Goal: Communication & Community: Answer question/provide support

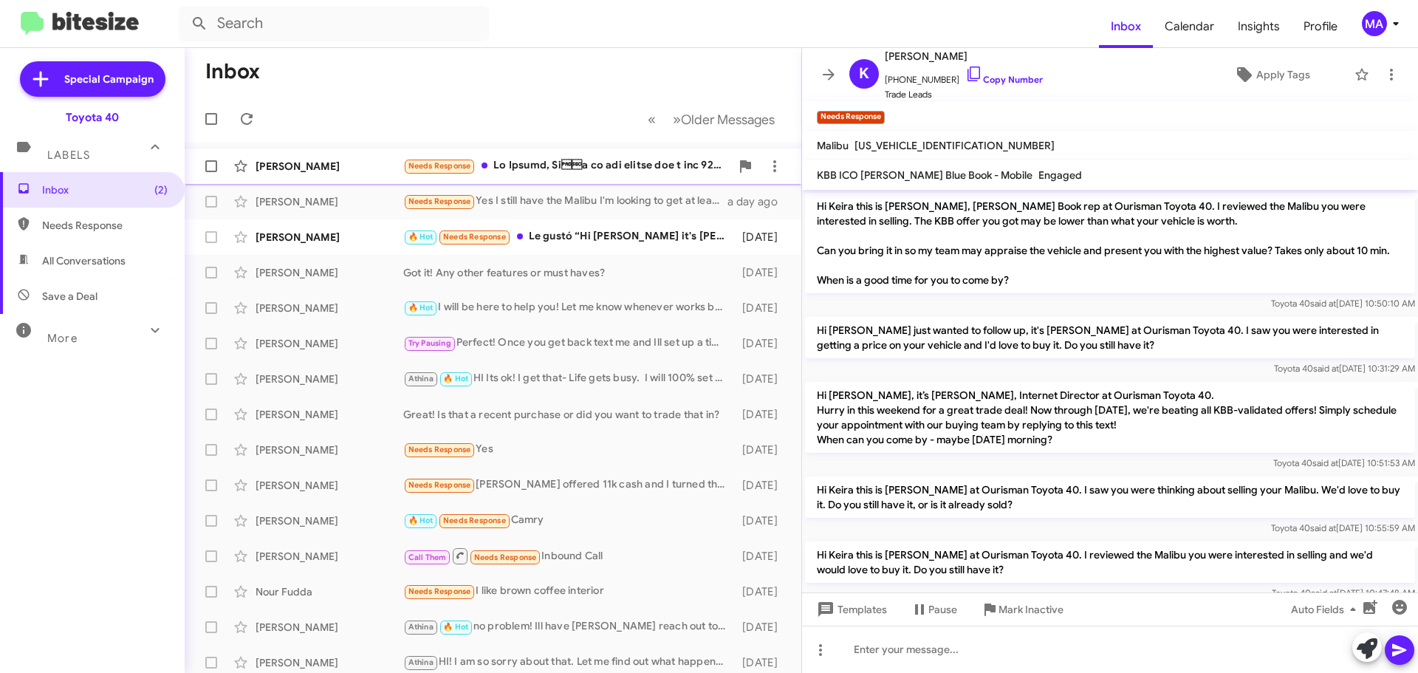
scroll to position [378, 0]
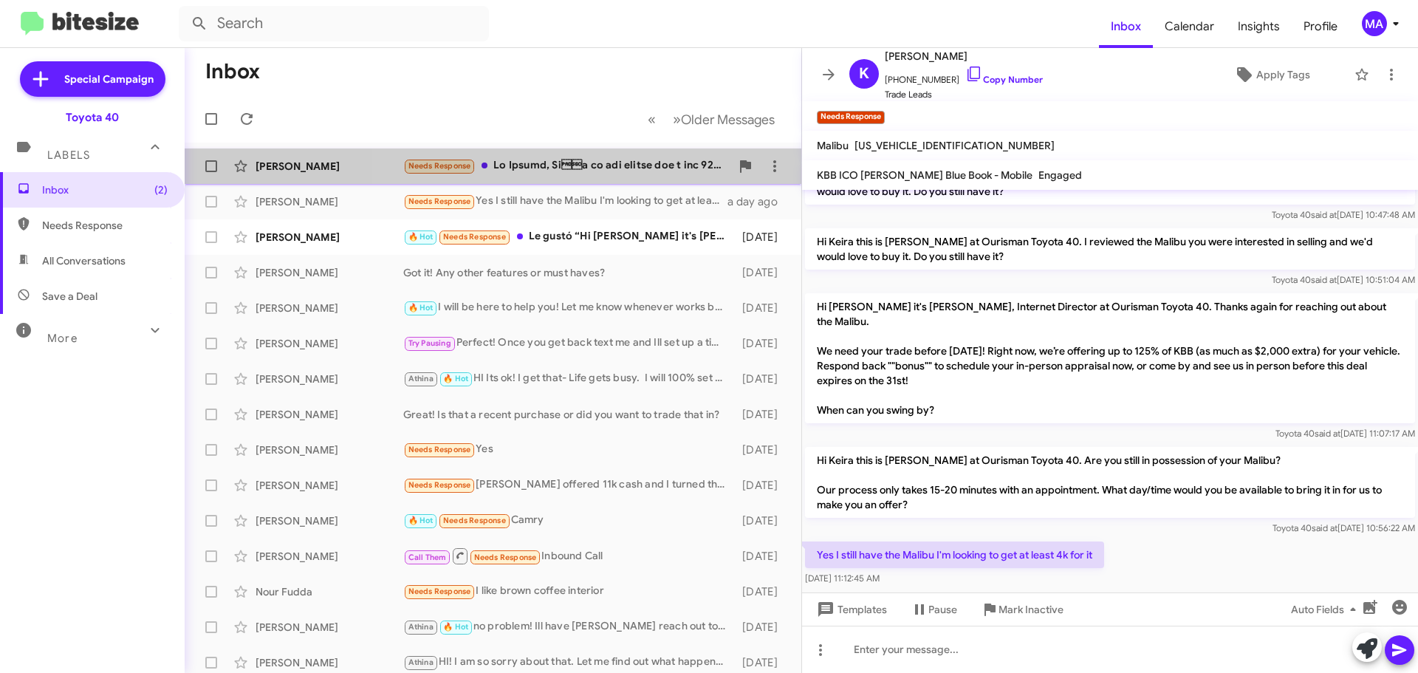
click at [628, 163] on div "Needs Response" at bounding box center [566, 165] width 327 height 17
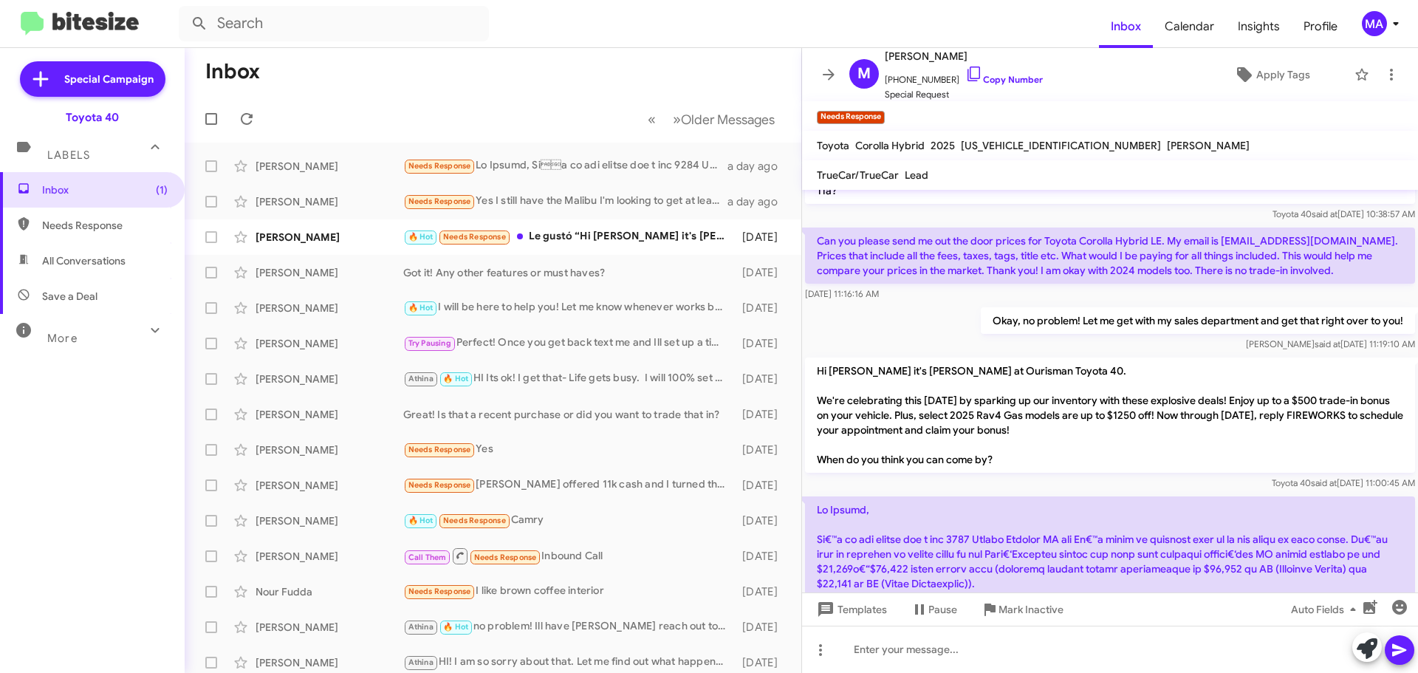
scroll to position [481, 0]
click at [965, 78] on icon at bounding box center [974, 74] width 18 height 18
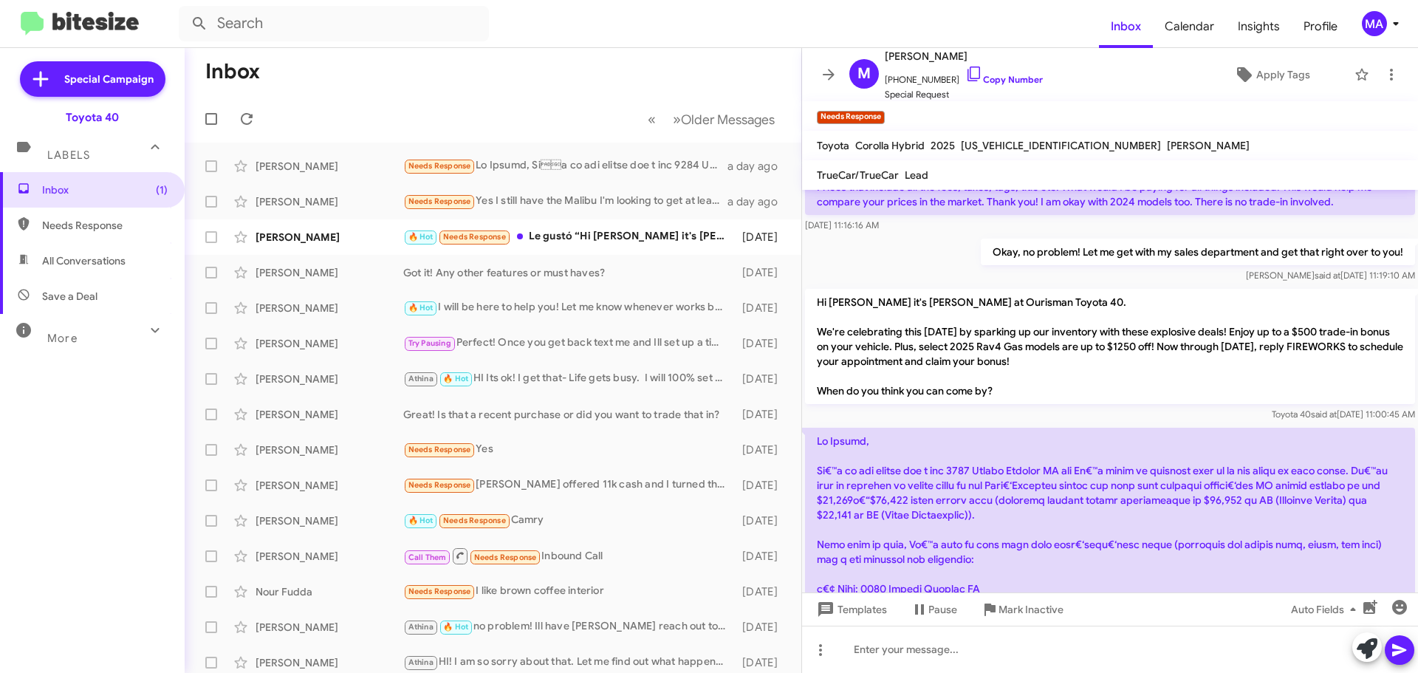
scroll to position [777, 0]
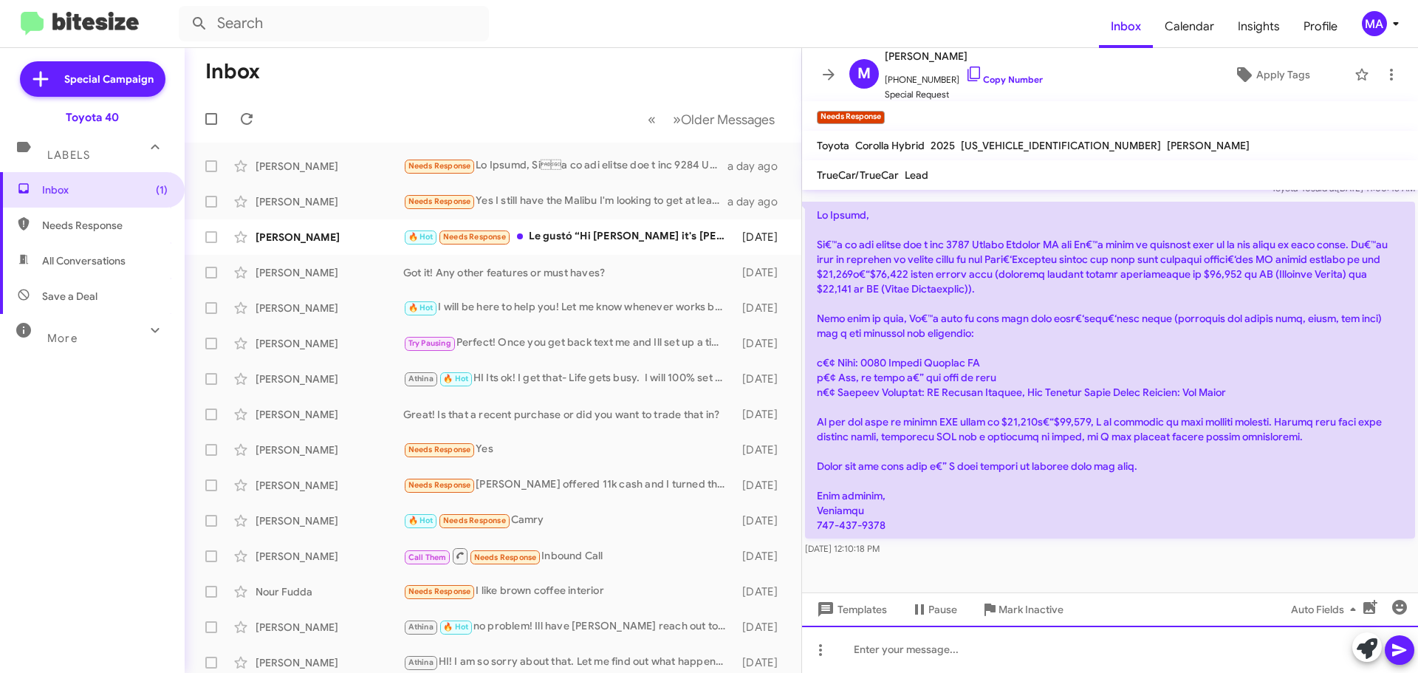
click at [887, 648] on div at bounding box center [1110, 648] width 616 height 47
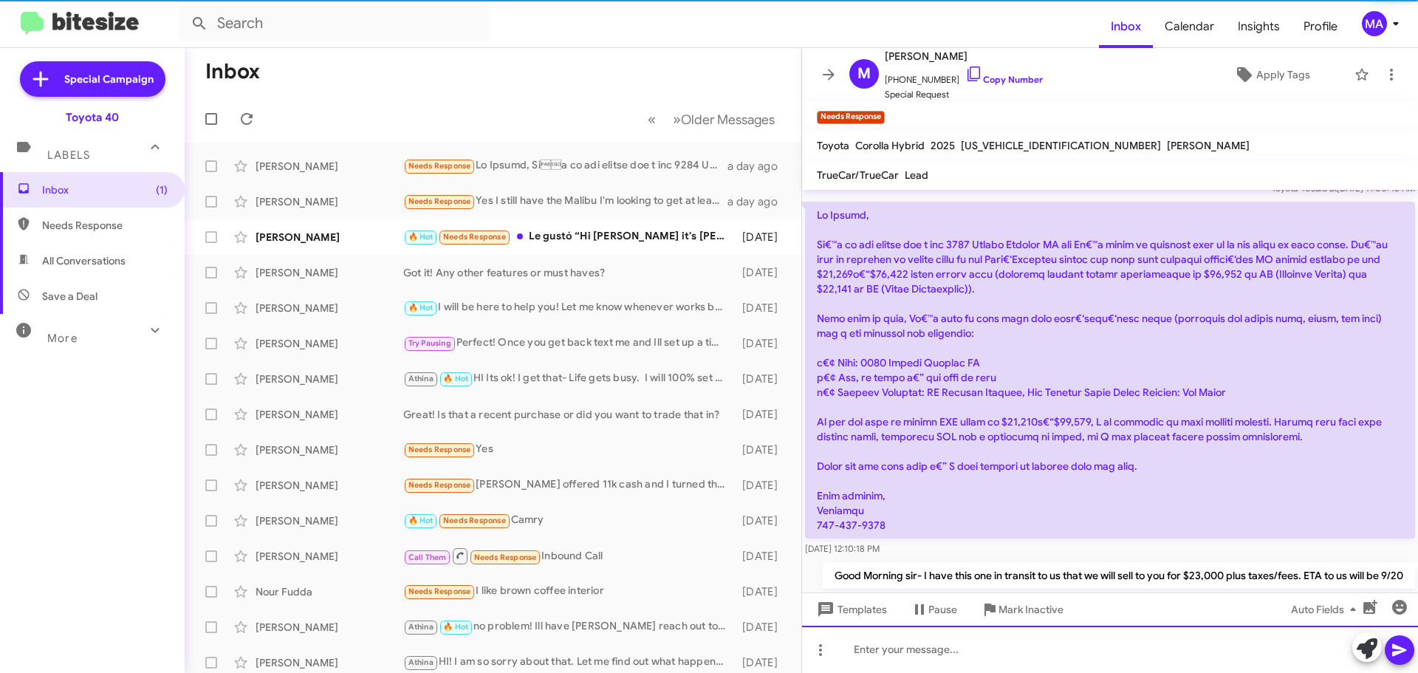
scroll to position [0, 0]
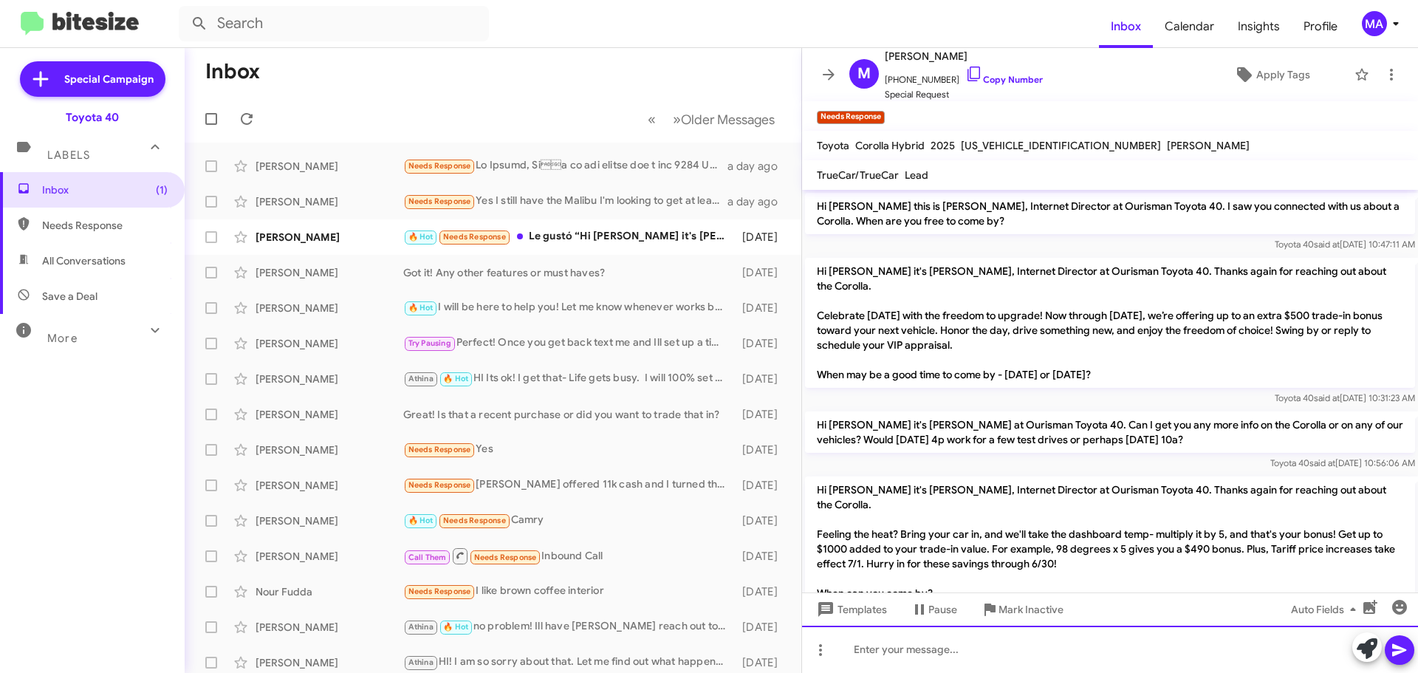
click at [863, 656] on div at bounding box center [1110, 648] width 616 height 47
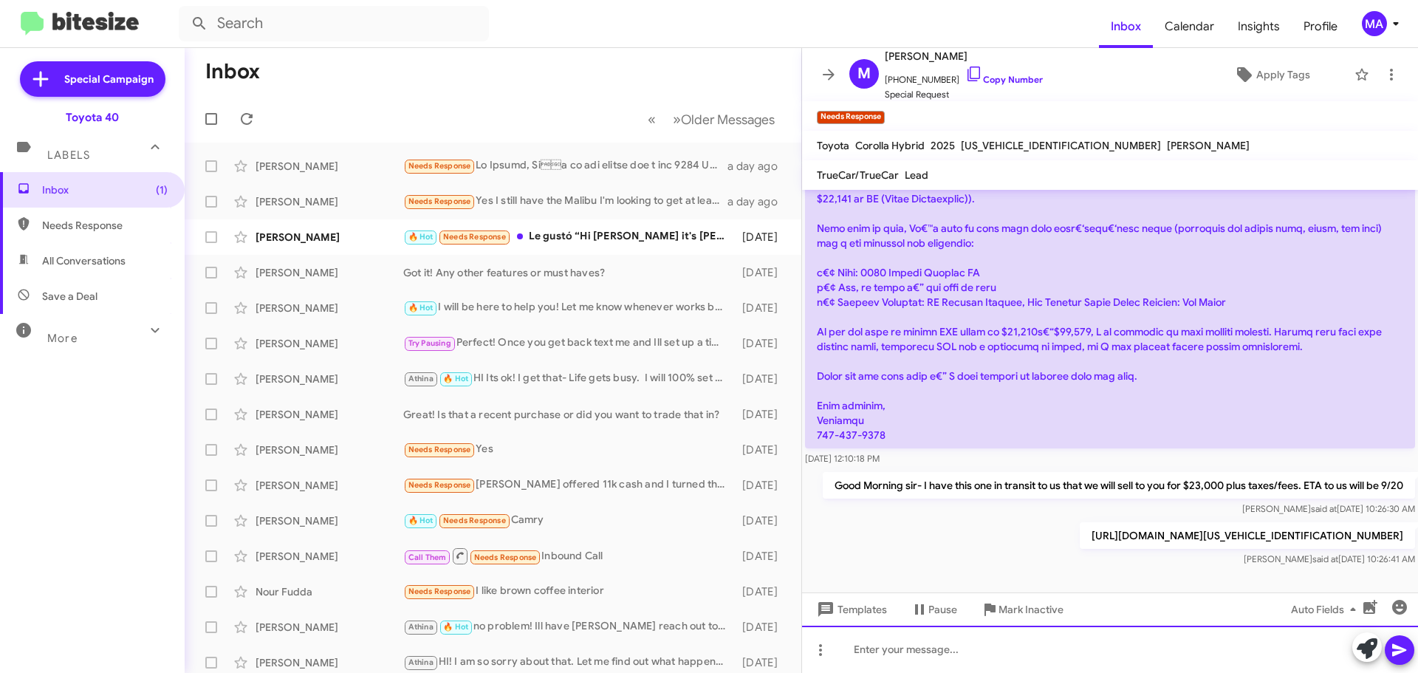
scroll to position [899, 0]
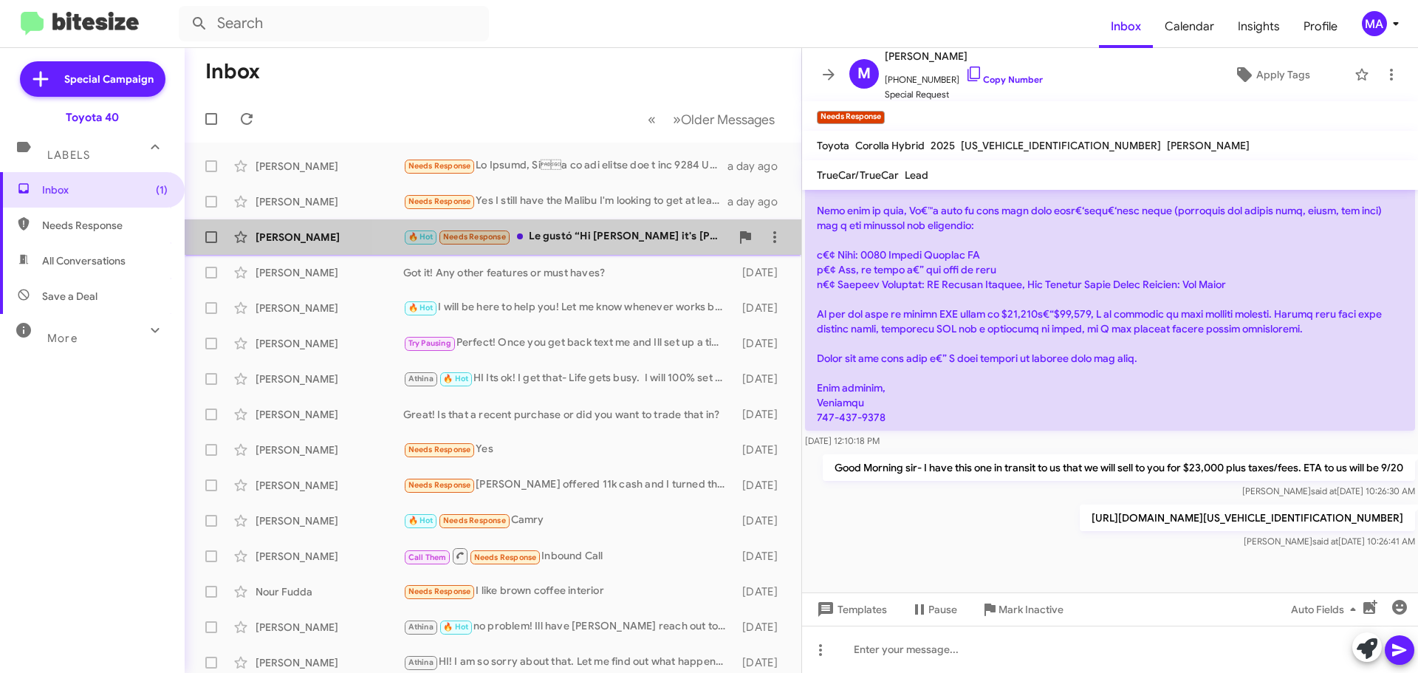
click at [616, 233] on div "🔥 Hot Needs Response Le gustó “Hi [PERSON_NAME] it's [PERSON_NAME] at Ourisman …" at bounding box center [566, 236] width 327 height 17
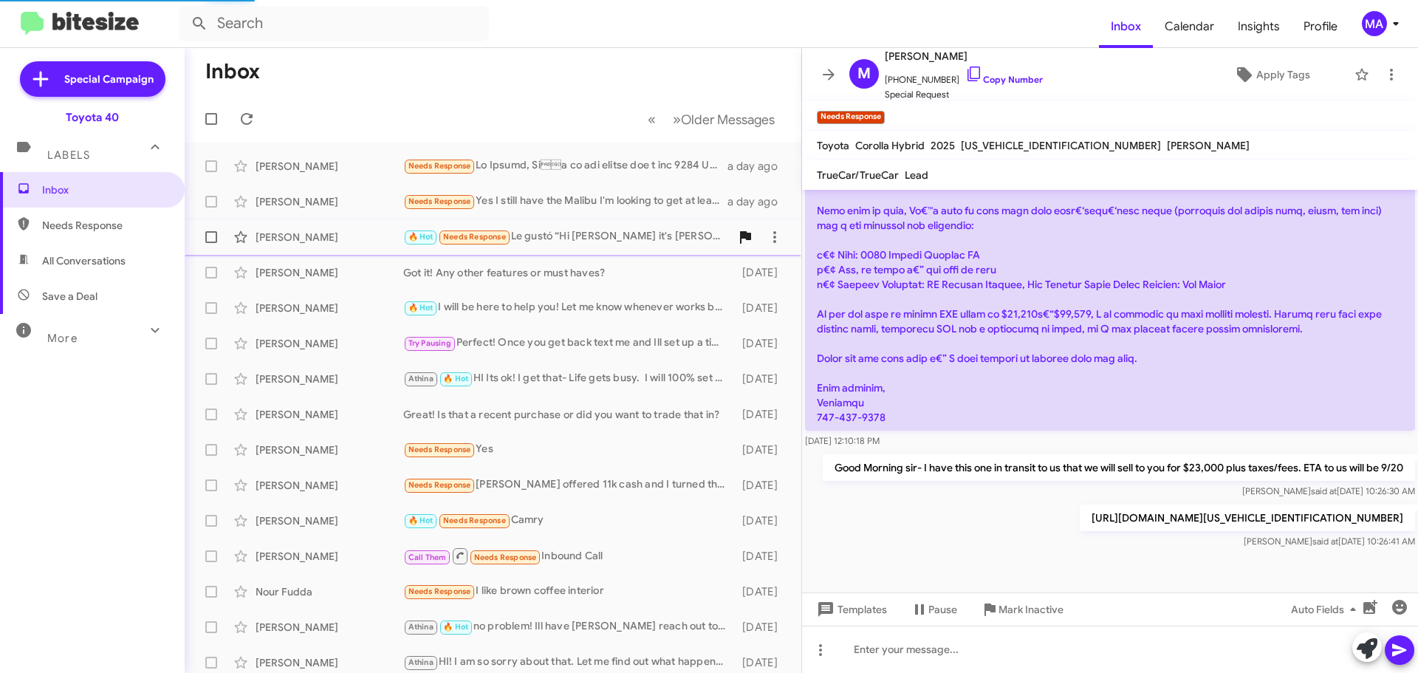
scroll to position [433, 0]
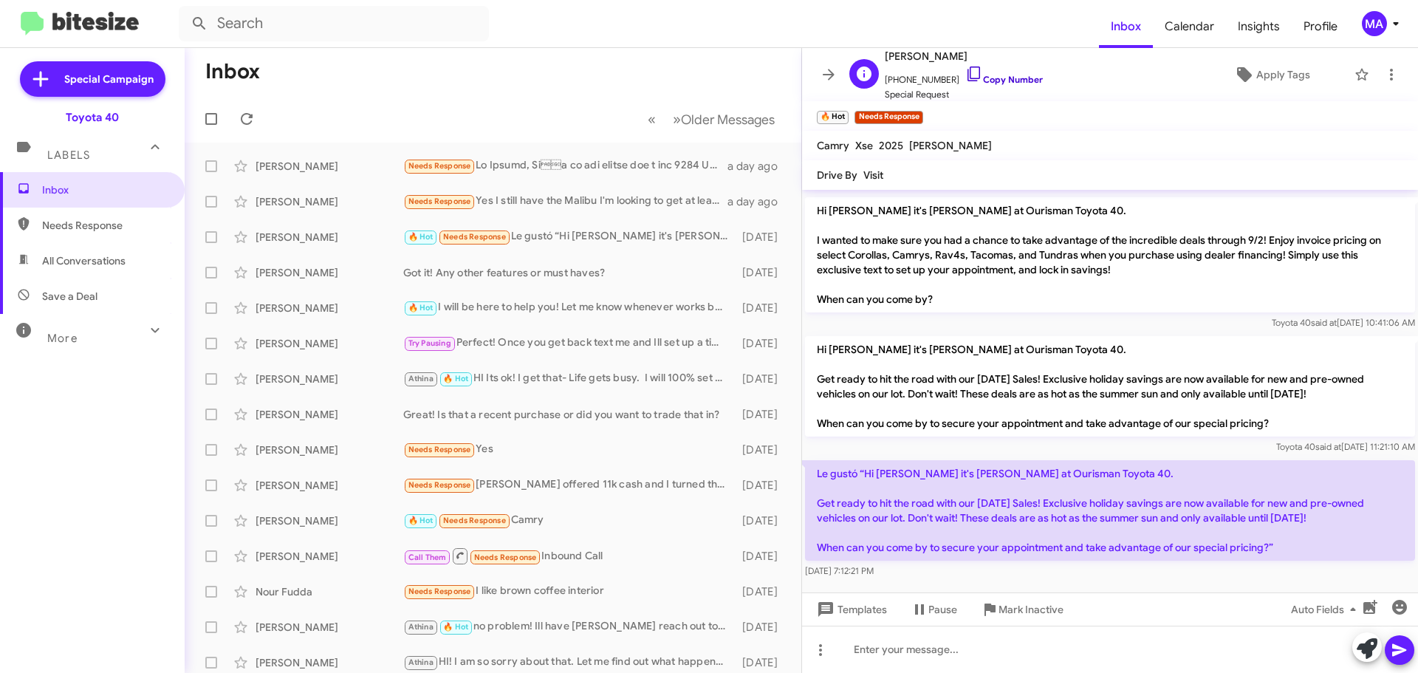
click at [965, 73] on icon at bounding box center [974, 74] width 18 height 18
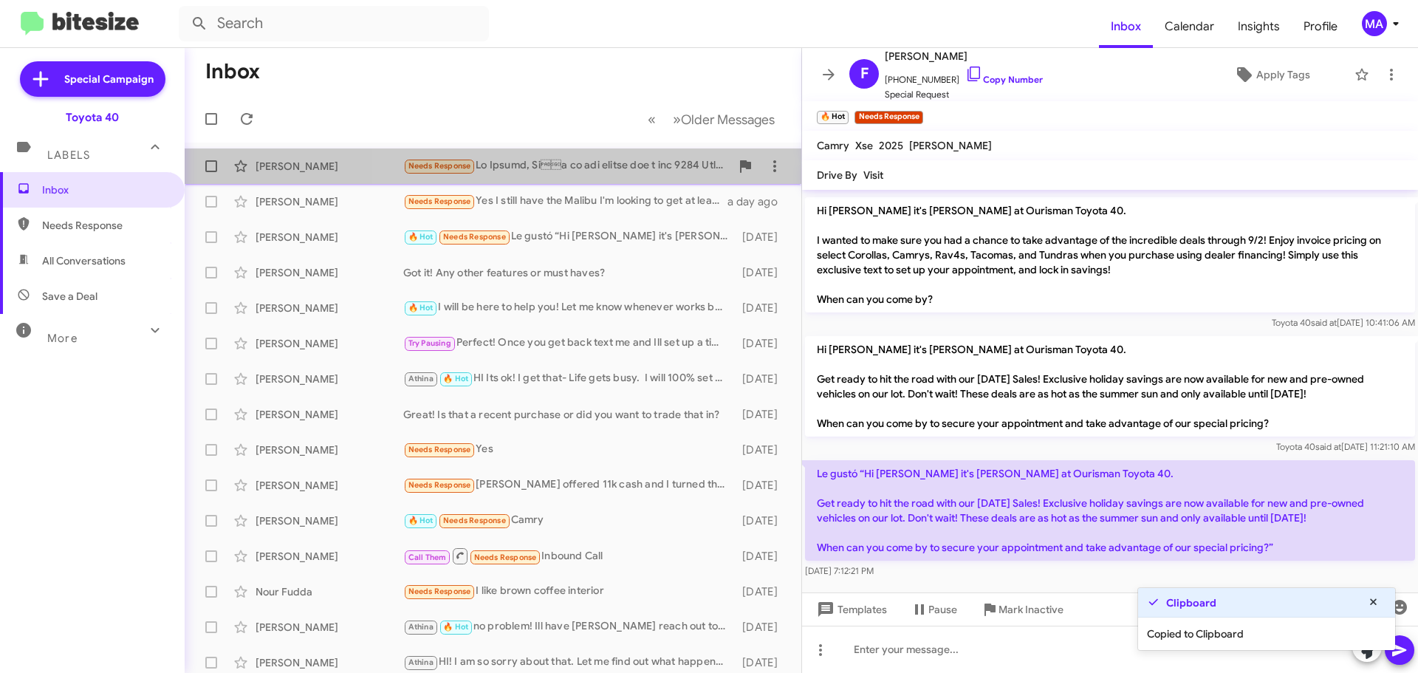
click at [580, 163] on div "Needs Response" at bounding box center [566, 165] width 327 height 17
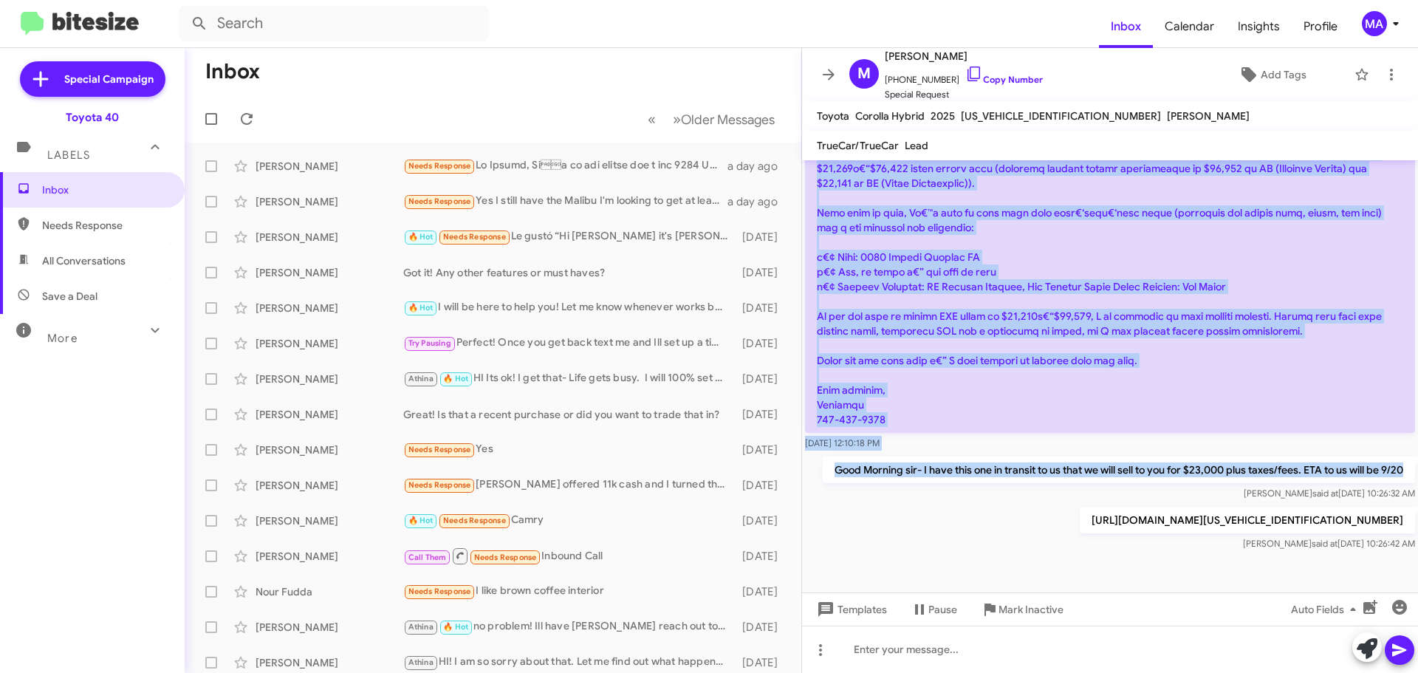
scroll to position [870, 0]
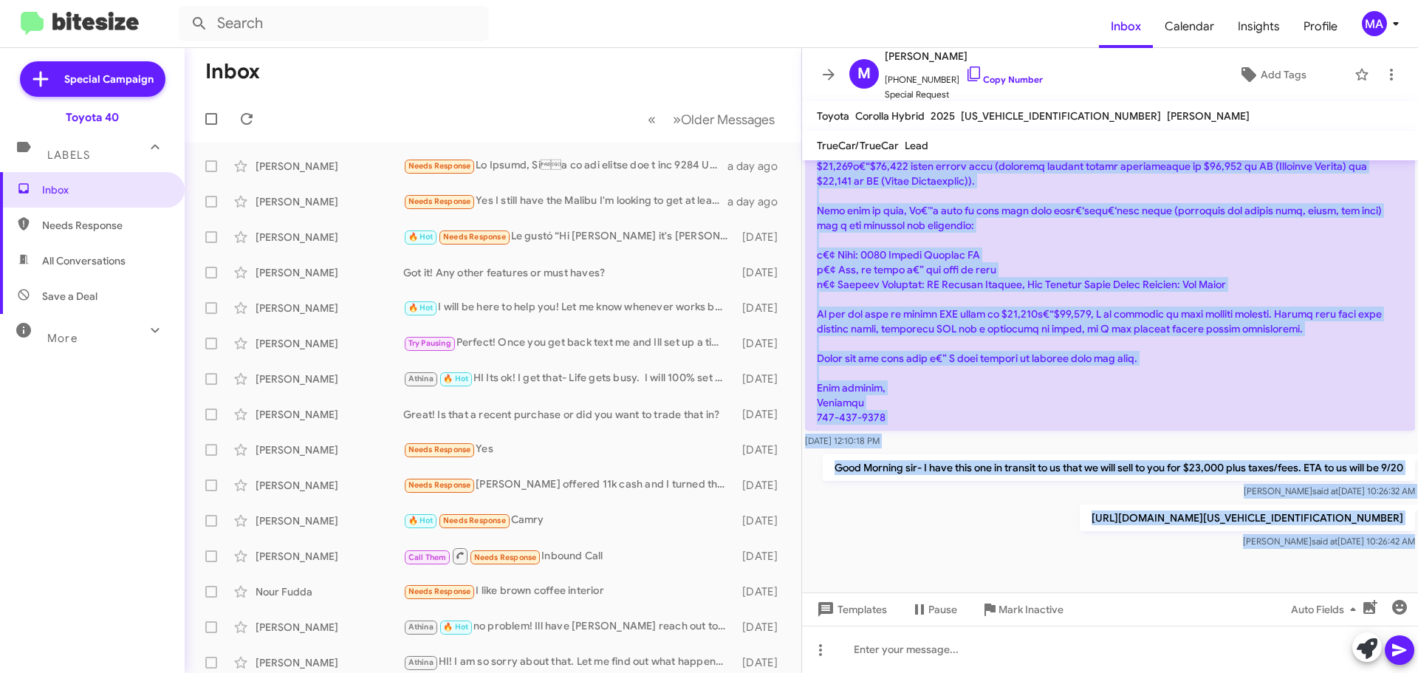
drag, startPoint x: 818, startPoint y: 315, endPoint x: 1350, endPoint y: 566, distance: 588.6
click at [1350, 566] on cdk-virtual-scroll-viewport "Hi [PERSON_NAME] this is [PERSON_NAME], Internet Director at Ourisman Toyota 40…" at bounding box center [1110, 376] width 616 height 432
copy div "Lo Ipsumd, Si€™a co adi elitse doe t inc 9437 Utlabo Etdolor MA ali En€™a minim…"
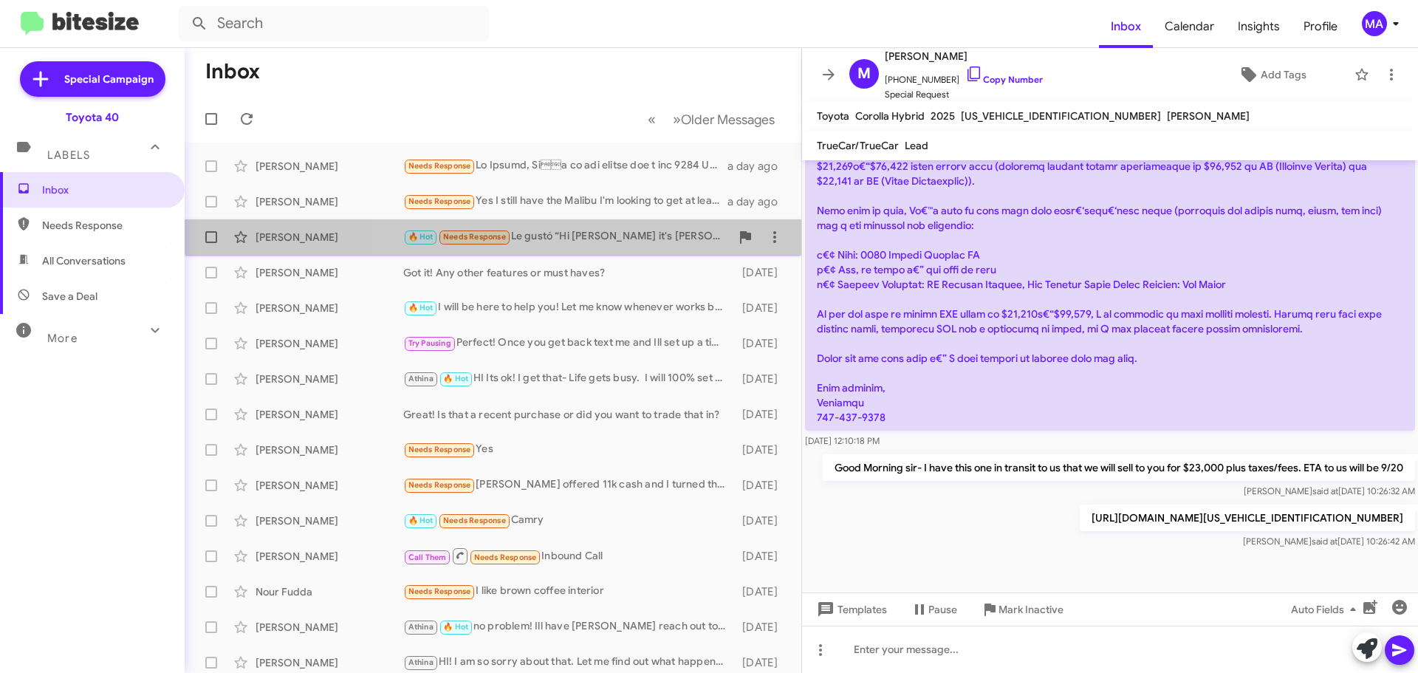
click at [650, 240] on div "🔥 Hot Needs Response Le gustó “Hi [PERSON_NAME] it's [PERSON_NAME] at Ourisman …" at bounding box center [566, 236] width 327 height 17
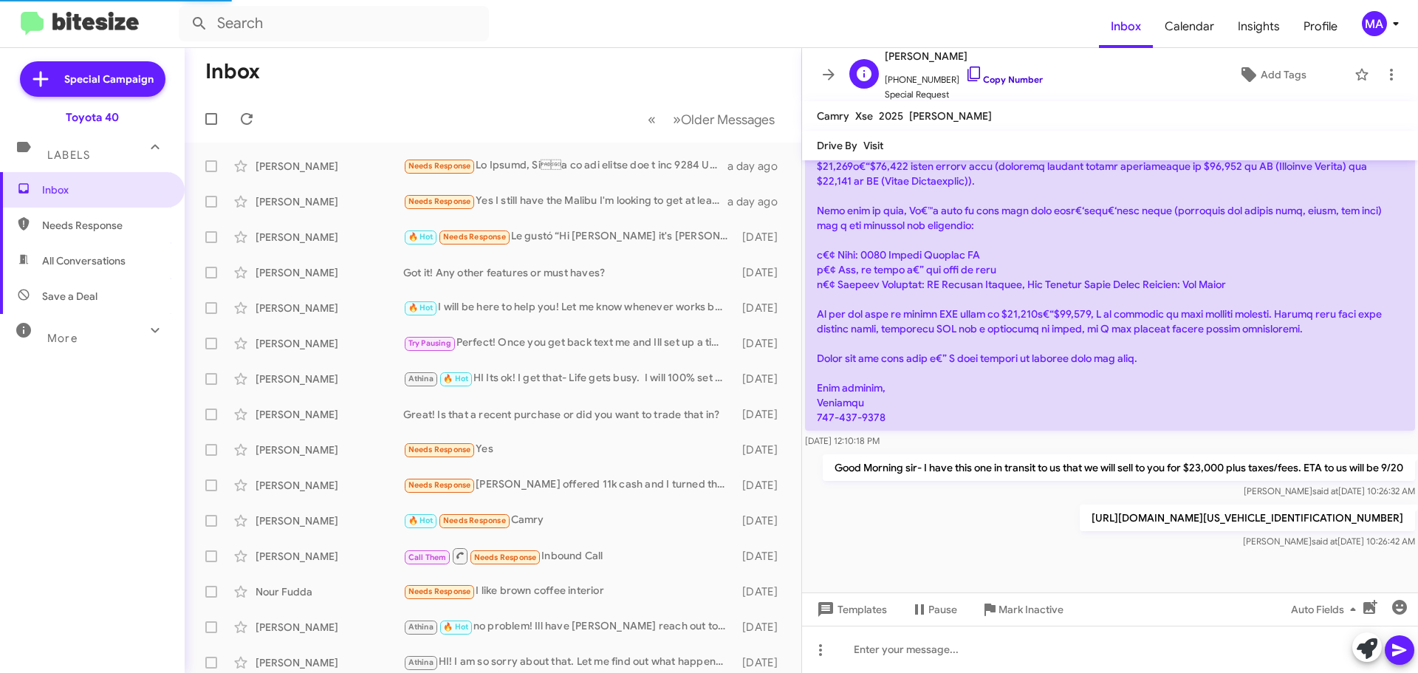
click at [965, 75] on icon at bounding box center [974, 74] width 18 height 18
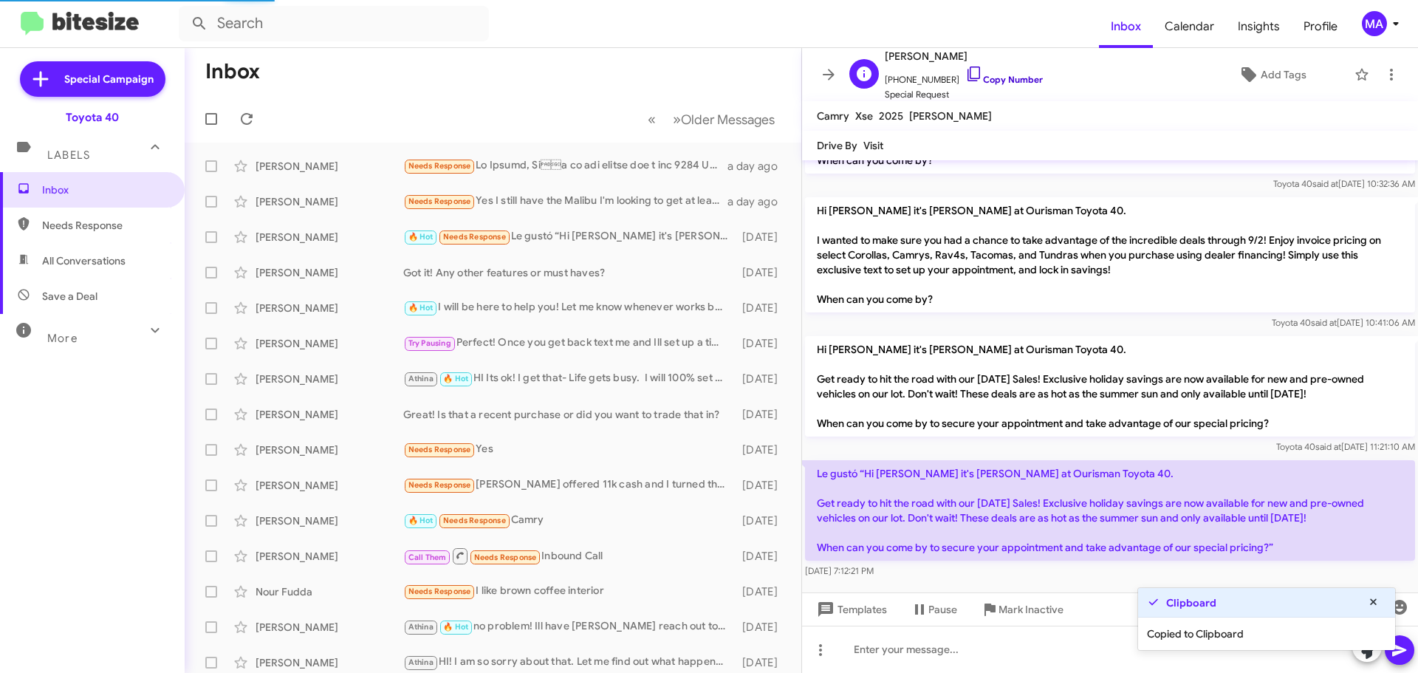
scroll to position [433, 0]
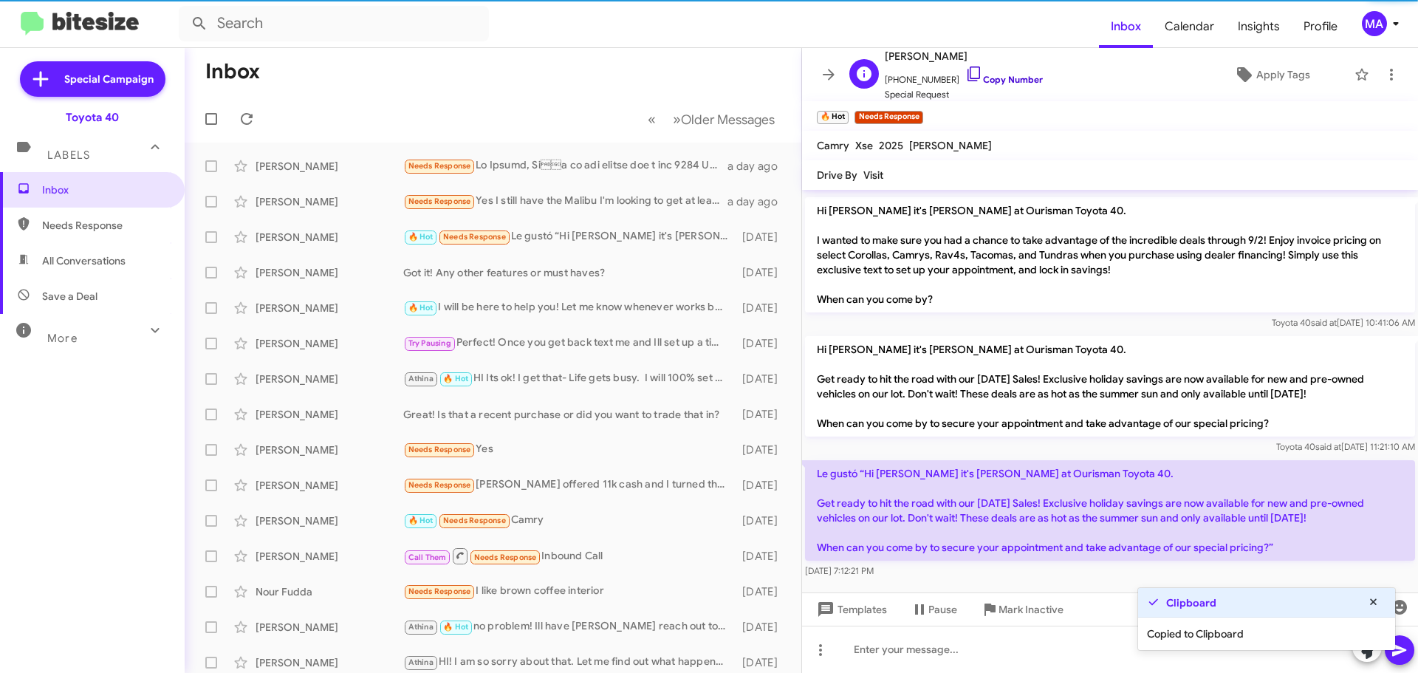
click at [965, 78] on icon at bounding box center [974, 74] width 18 height 18
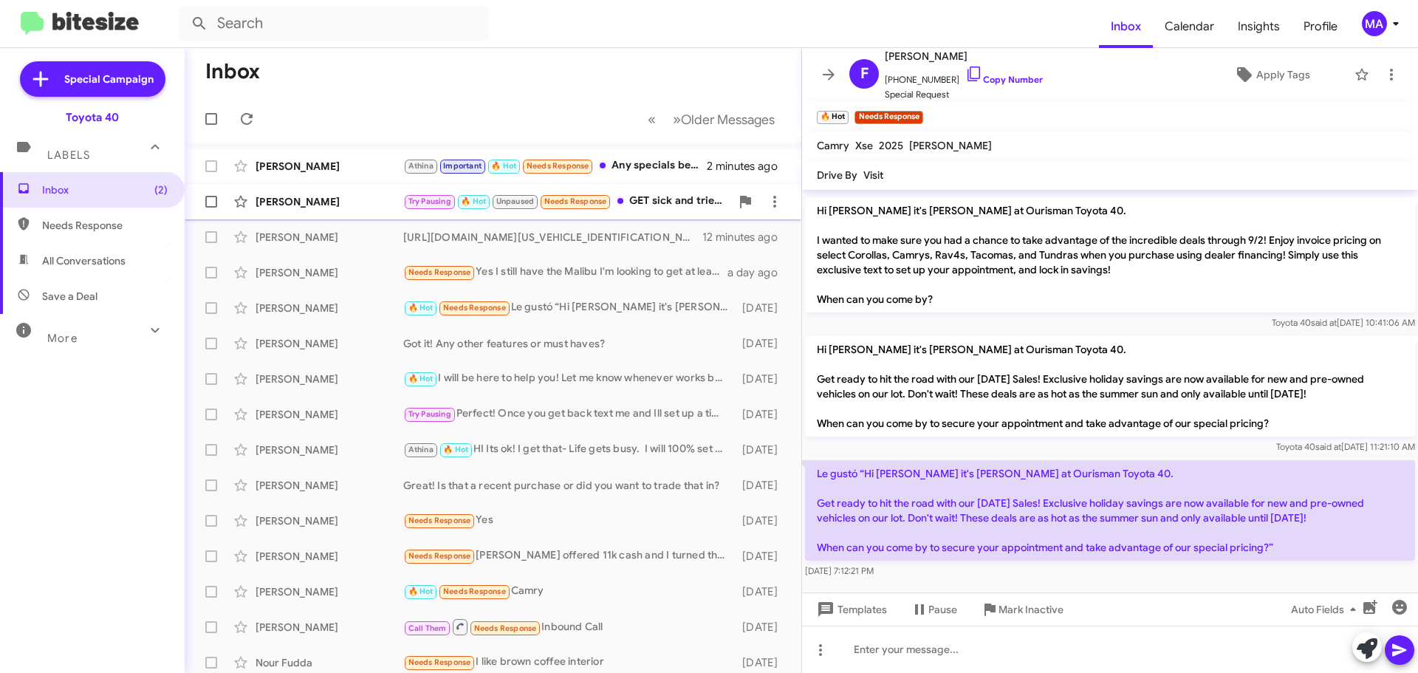
click at [362, 193] on div "[PERSON_NAME] Try Pausing 🔥 Hot Unpaused Needs Response GET sick and tried of c…" at bounding box center [492, 202] width 593 height 30
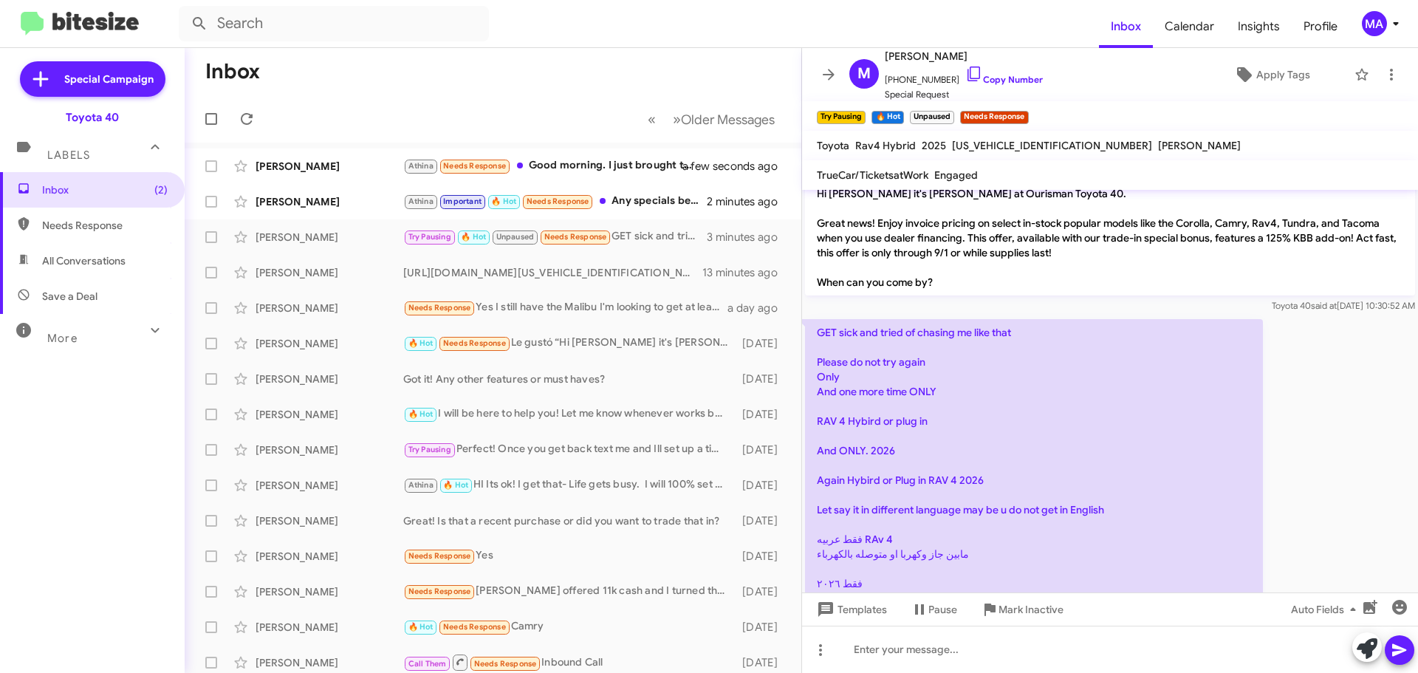
scroll to position [1465, 0]
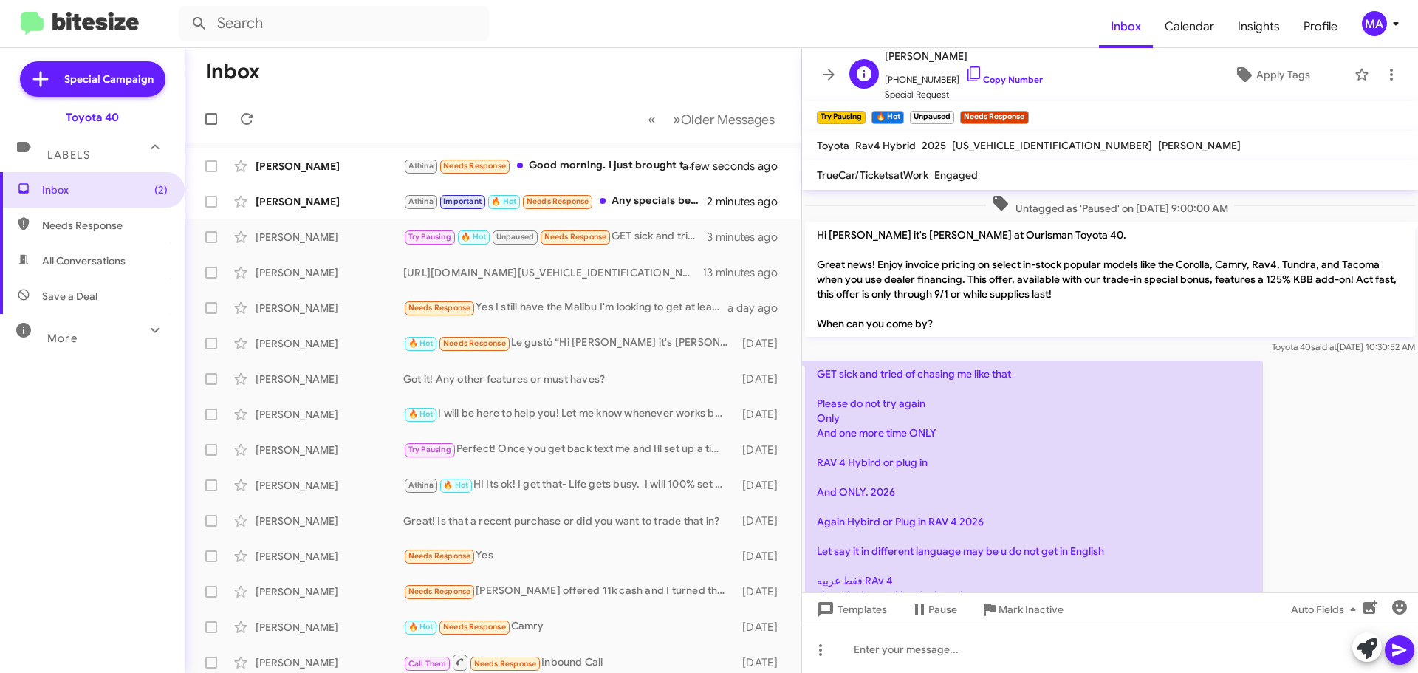
drag, startPoint x: 955, startPoint y: 73, endPoint x: 933, endPoint y: 74, distance: 22.2
click at [965, 73] on icon at bounding box center [974, 74] width 18 height 18
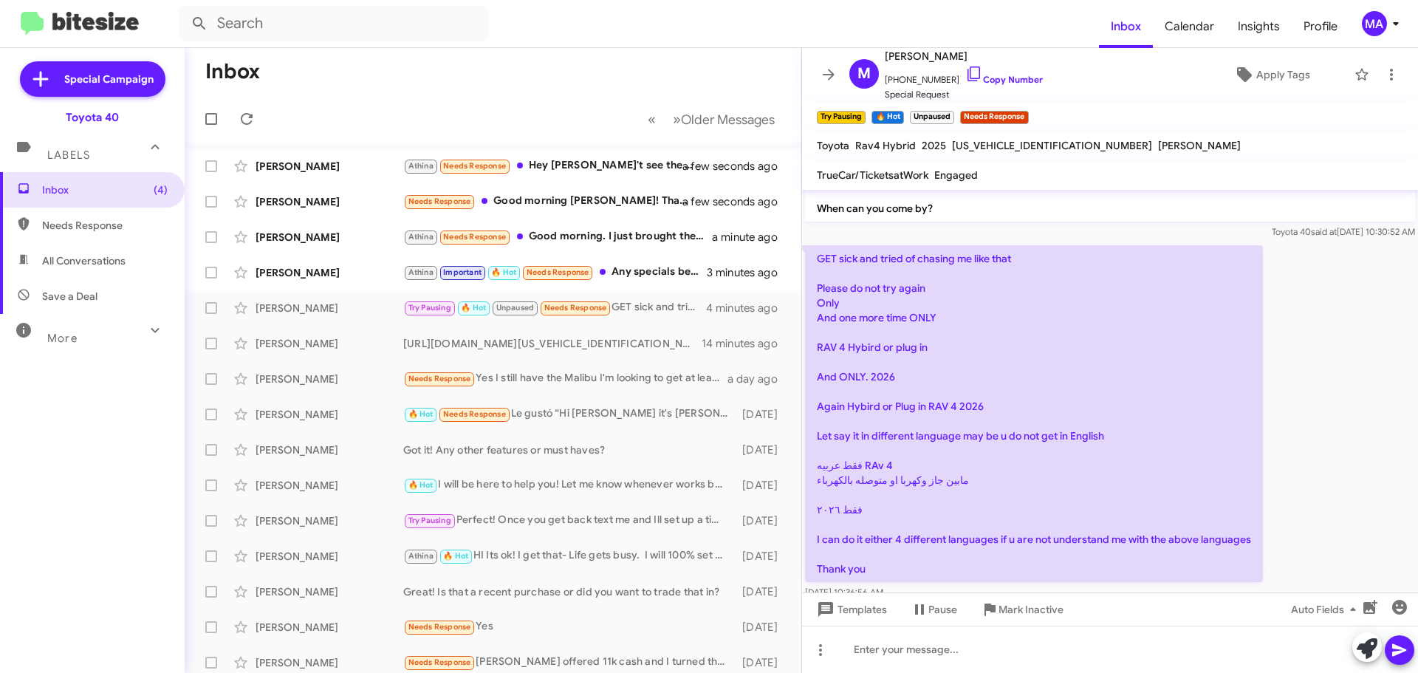
scroll to position [1613, 0]
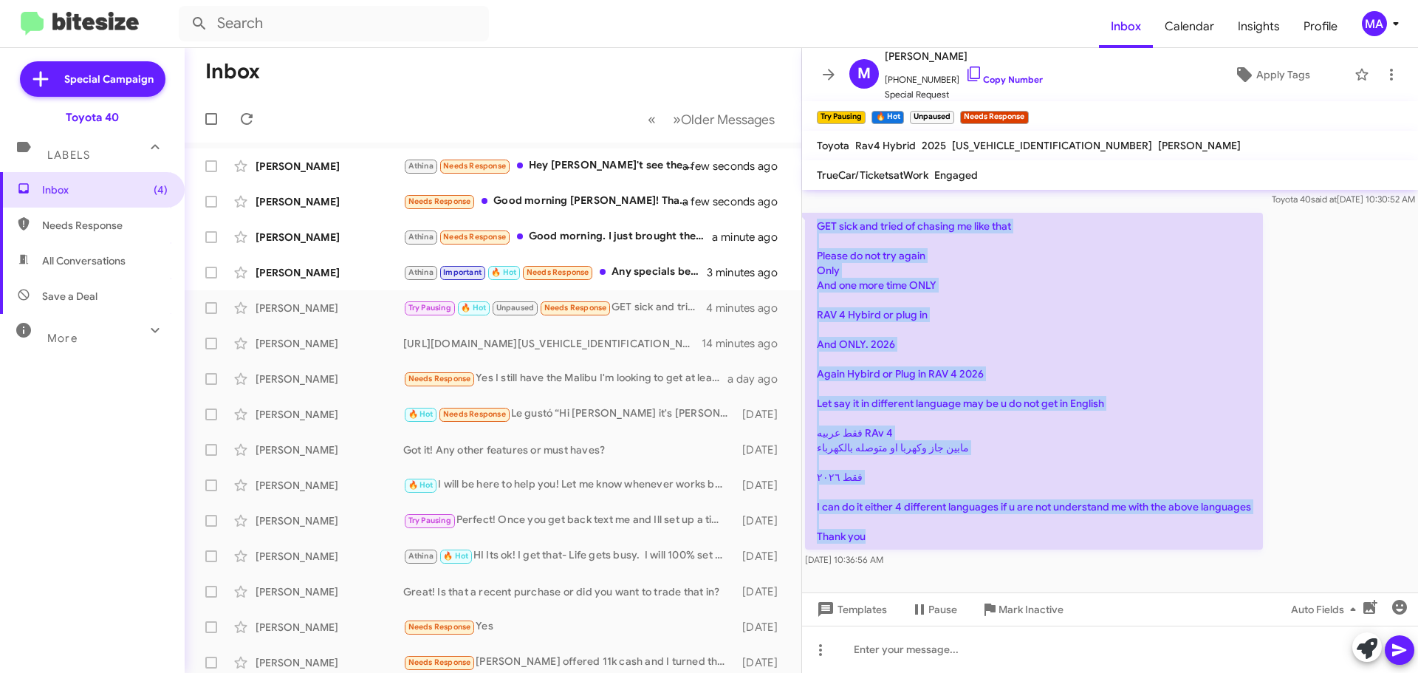
drag, startPoint x: 818, startPoint y: 243, endPoint x: 1135, endPoint y: 563, distance: 450.6
click at [1135, 549] on p "GET sick and tried of chasing me like that Please do not try again Only And one…" at bounding box center [1034, 381] width 458 height 337
copy p "GET sick and tried of chasing me like that Please do not try again Only And one…"
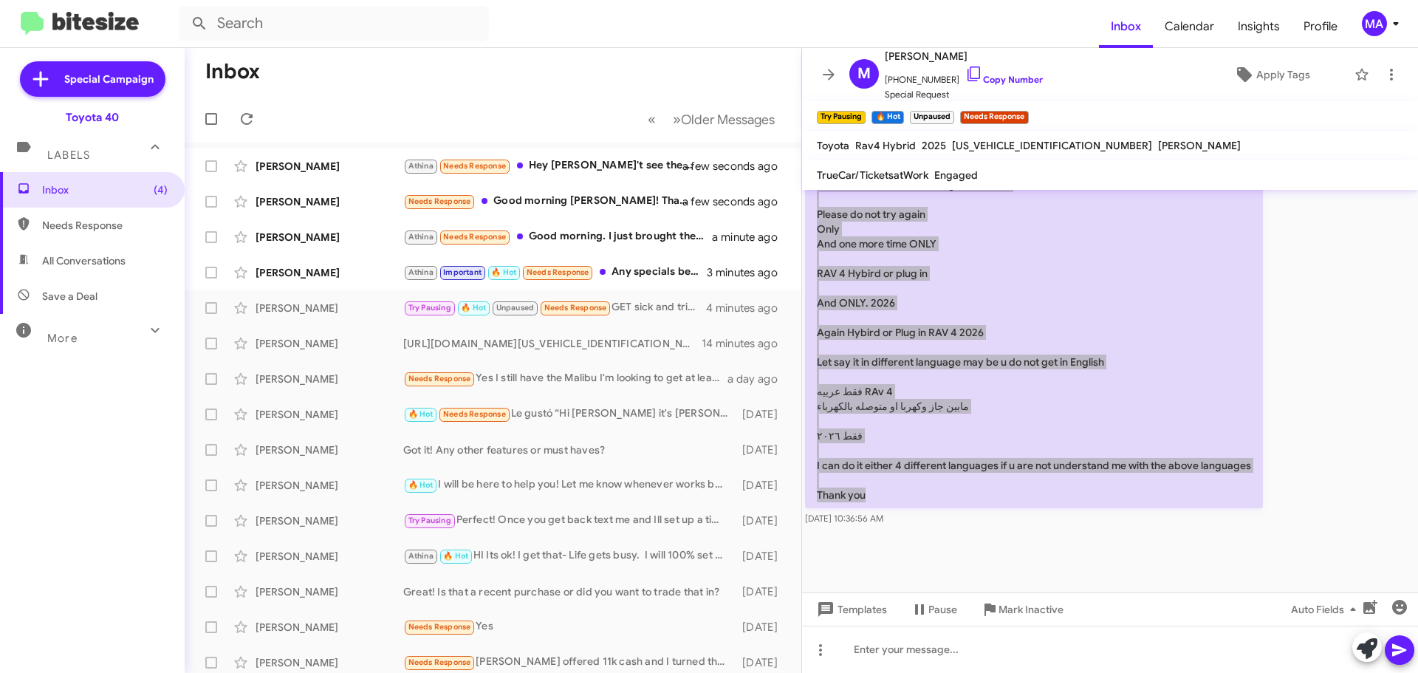
scroll to position [1686, 0]
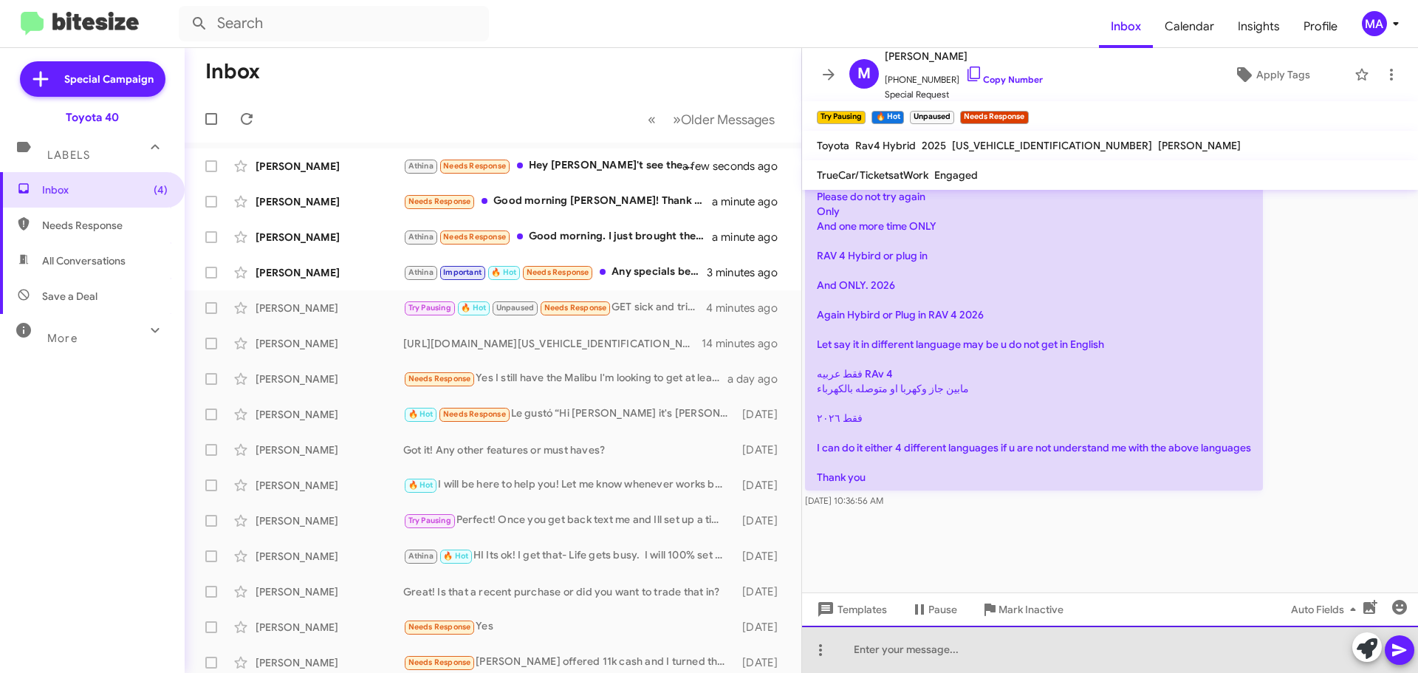
click at [926, 650] on div at bounding box center [1110, 648] width 616 height 47
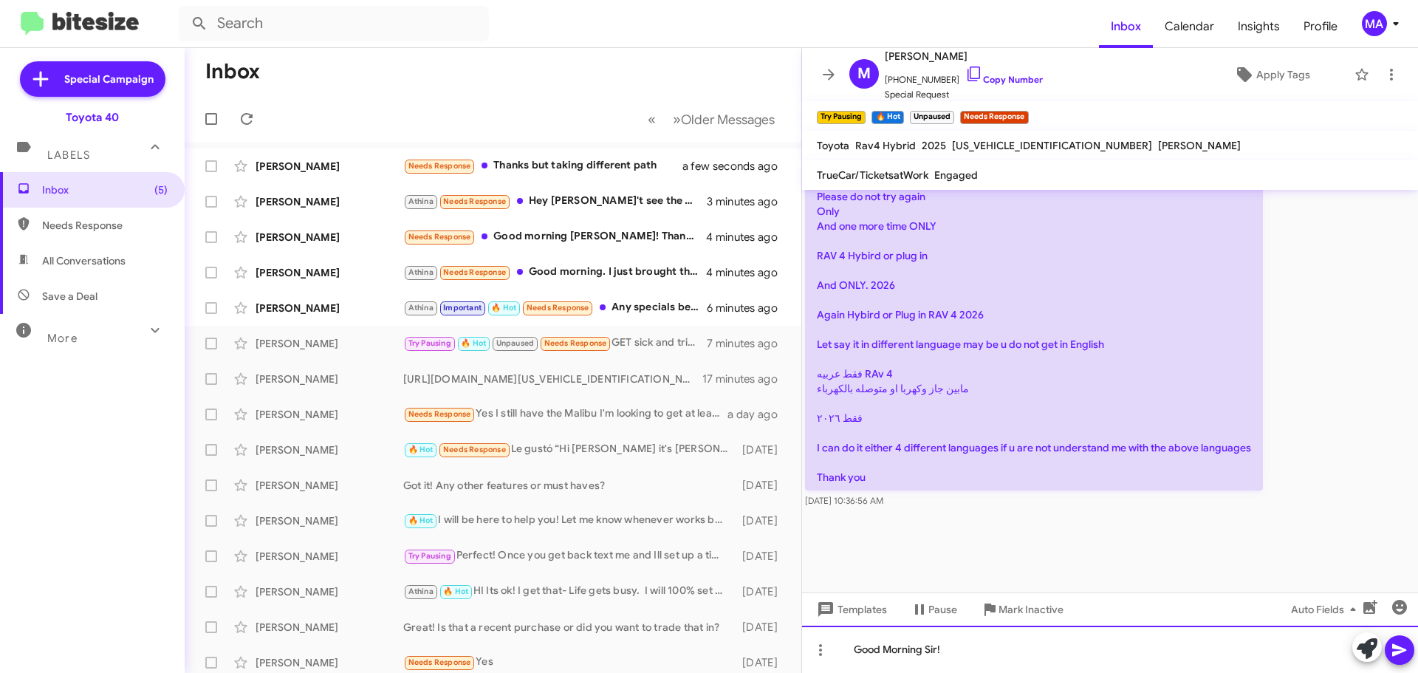
click at [965, 646] on div "Good Morning Sir!" at bounding box center [1110, 648] width 616 height 47
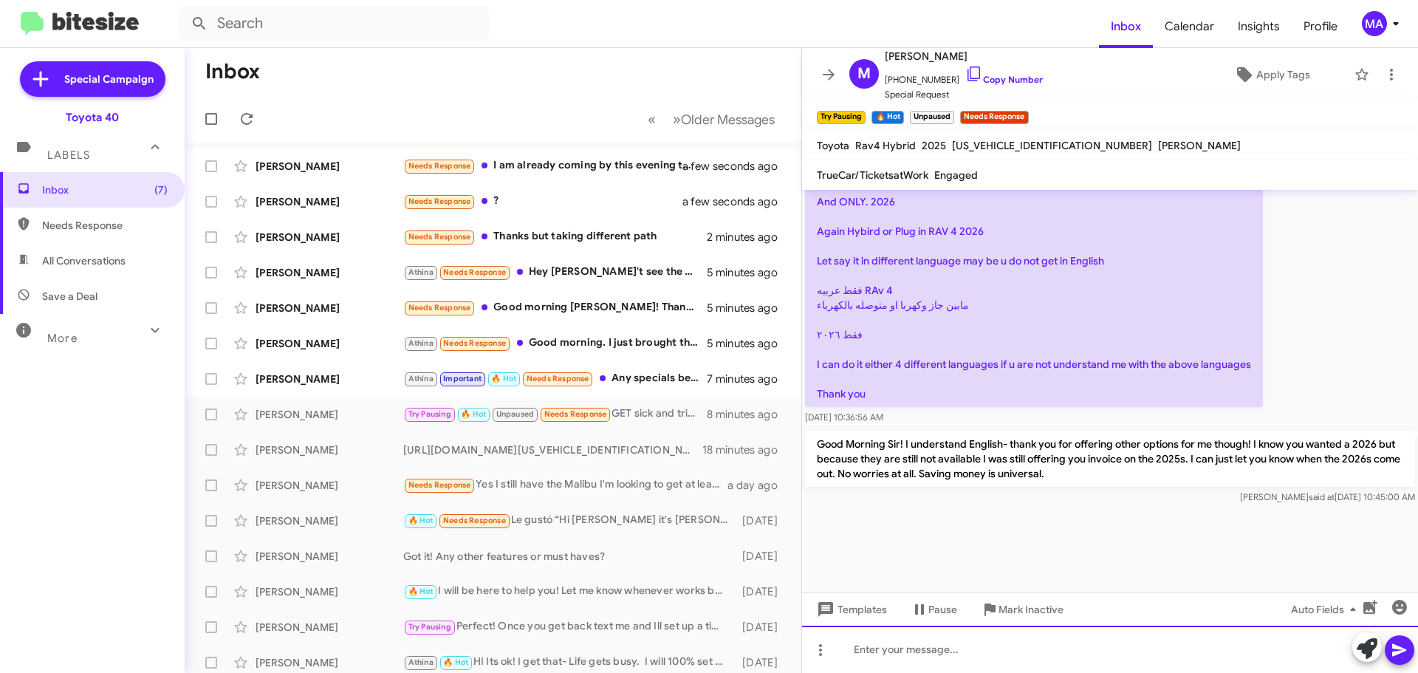
scroll to position [1770, 0]
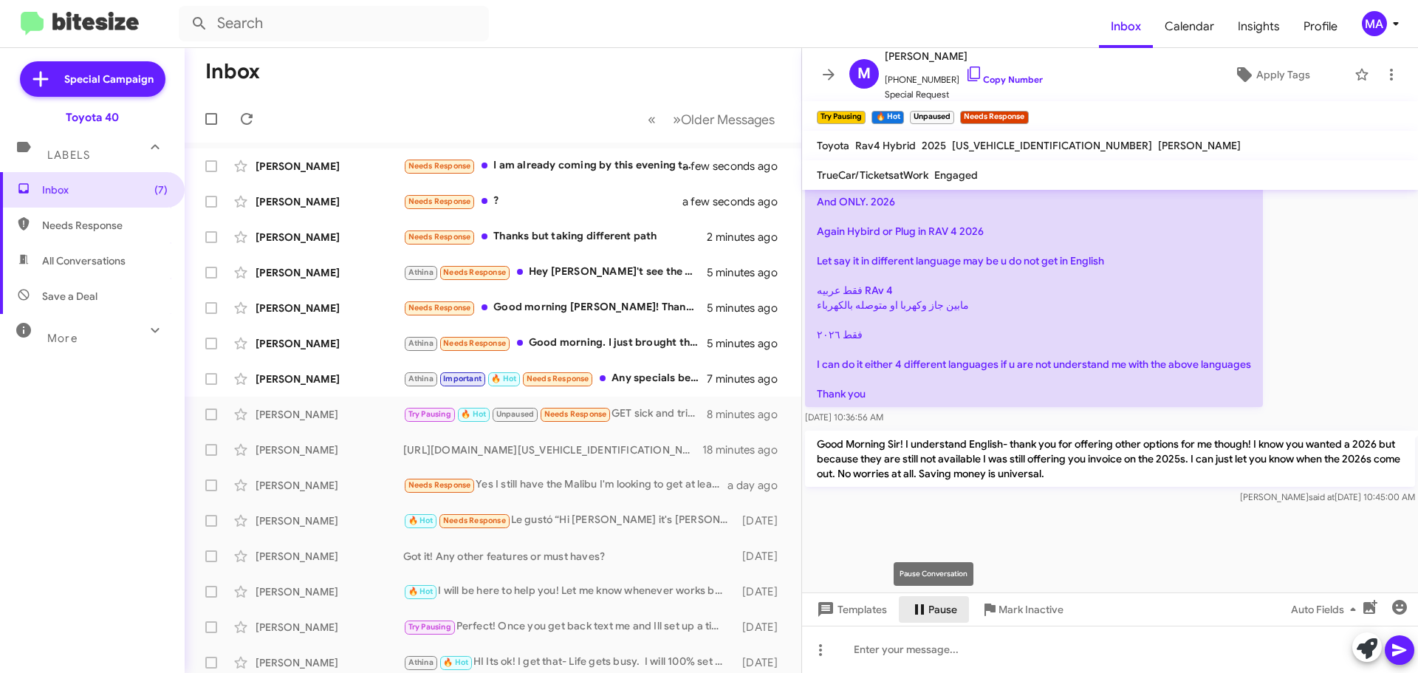
click at [929, 604] on span "Pause" at bounding box center [942, 609] width 29 height 27
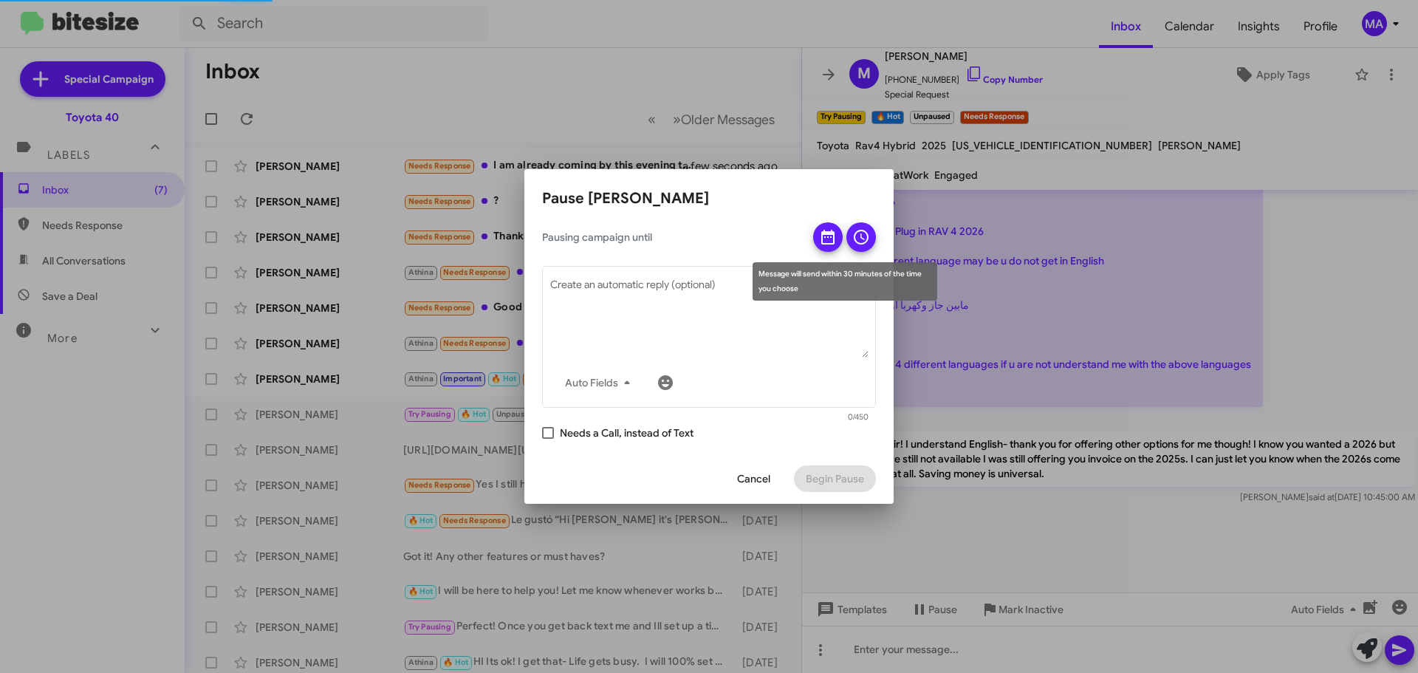
click at [831, 232] on icon at bounding box center [827, 237] width 13 height 15
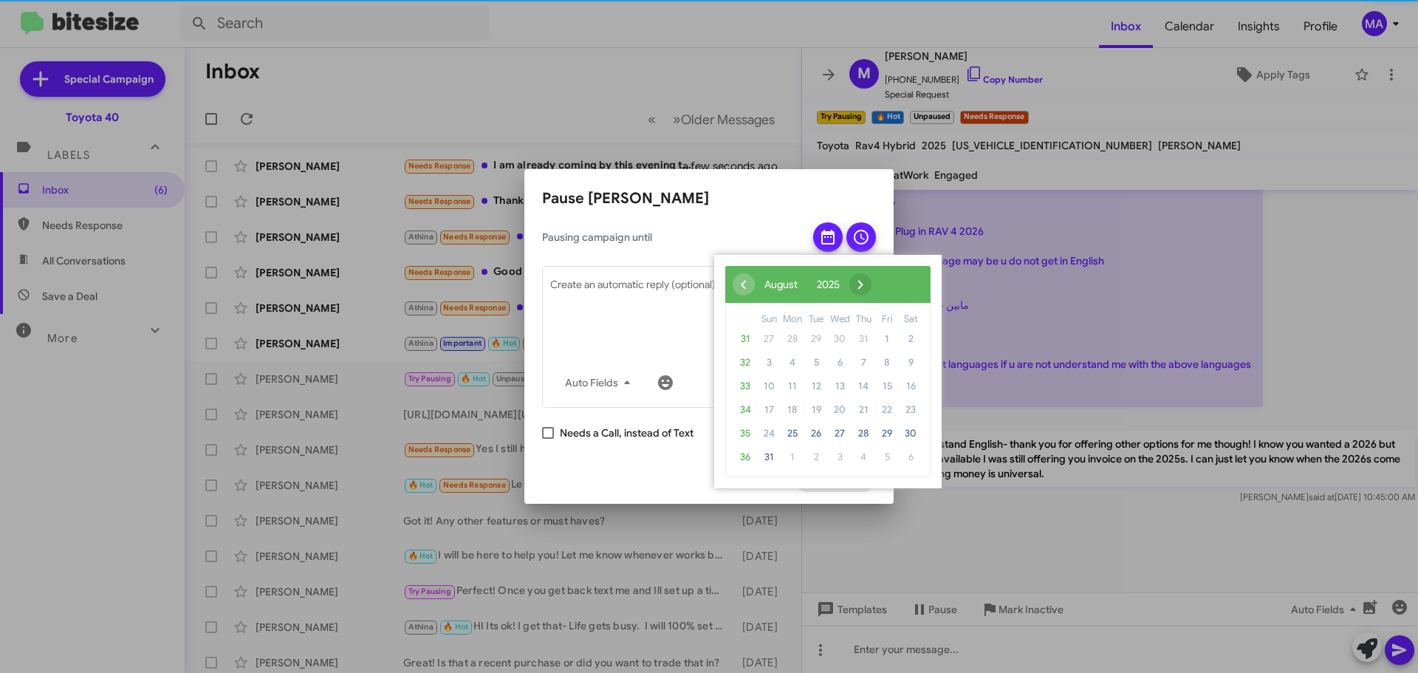
click at [871, 280] on span "›" at bounding box center [860, 284] width 22 height 22
click at [890, 280] on span "›" at bounding box center [879, 284] width 22 height 22
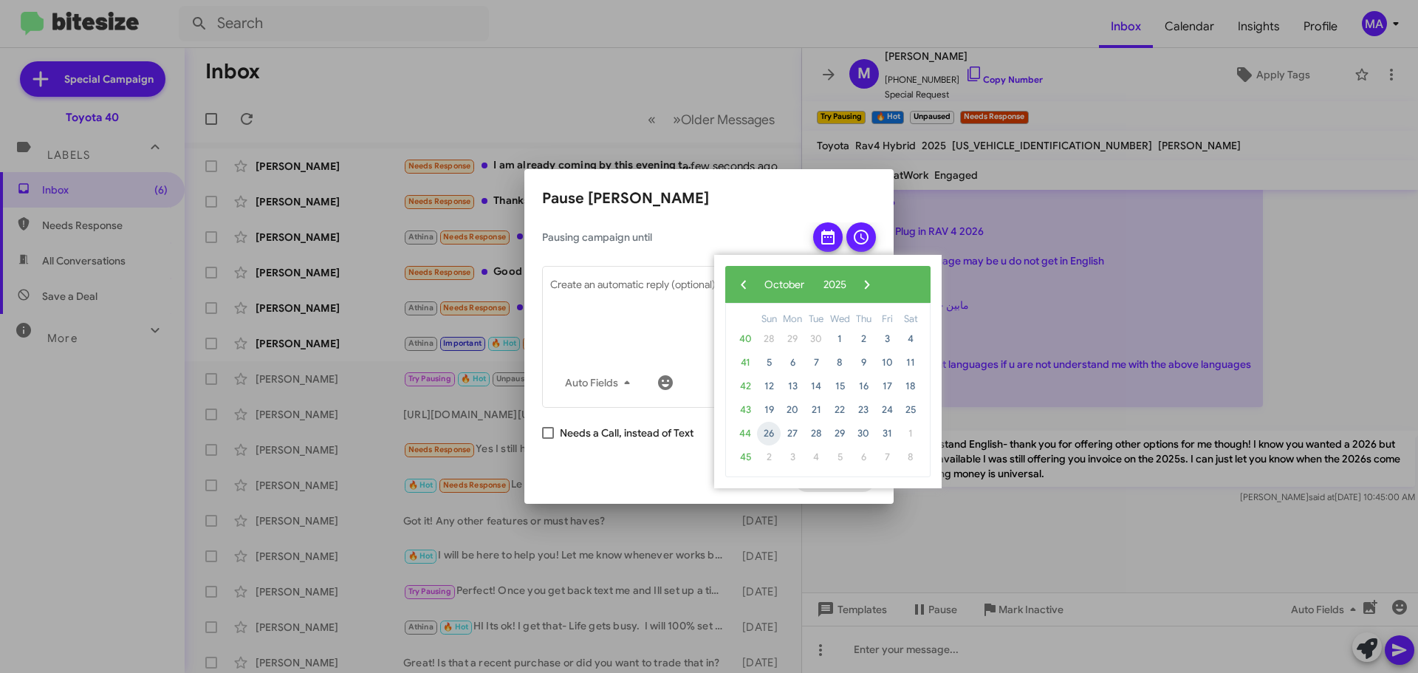
click at [766, 431] on span "26" at bounding box center [769, 434] width 24 height 24
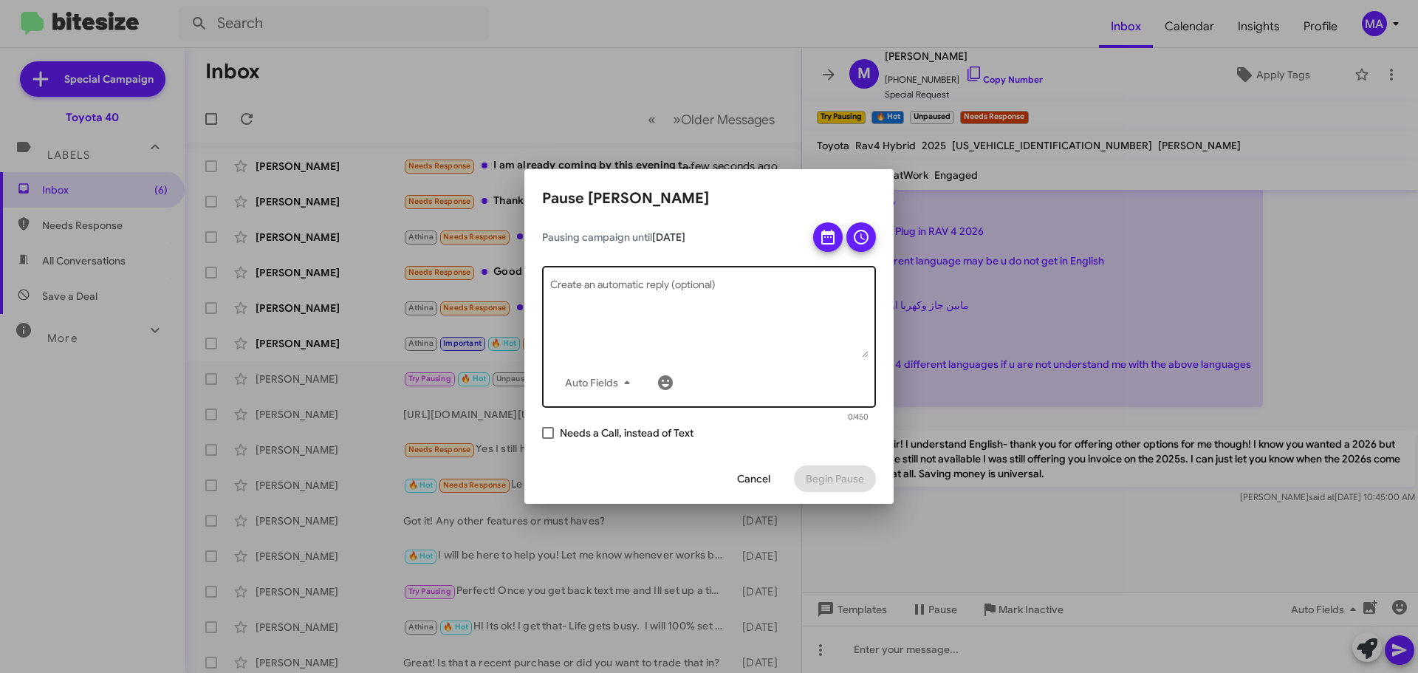
click at [715, 281] on textarea "Create an automatic reply (optional)" at bounding box center [709, 319] width 318 height 77
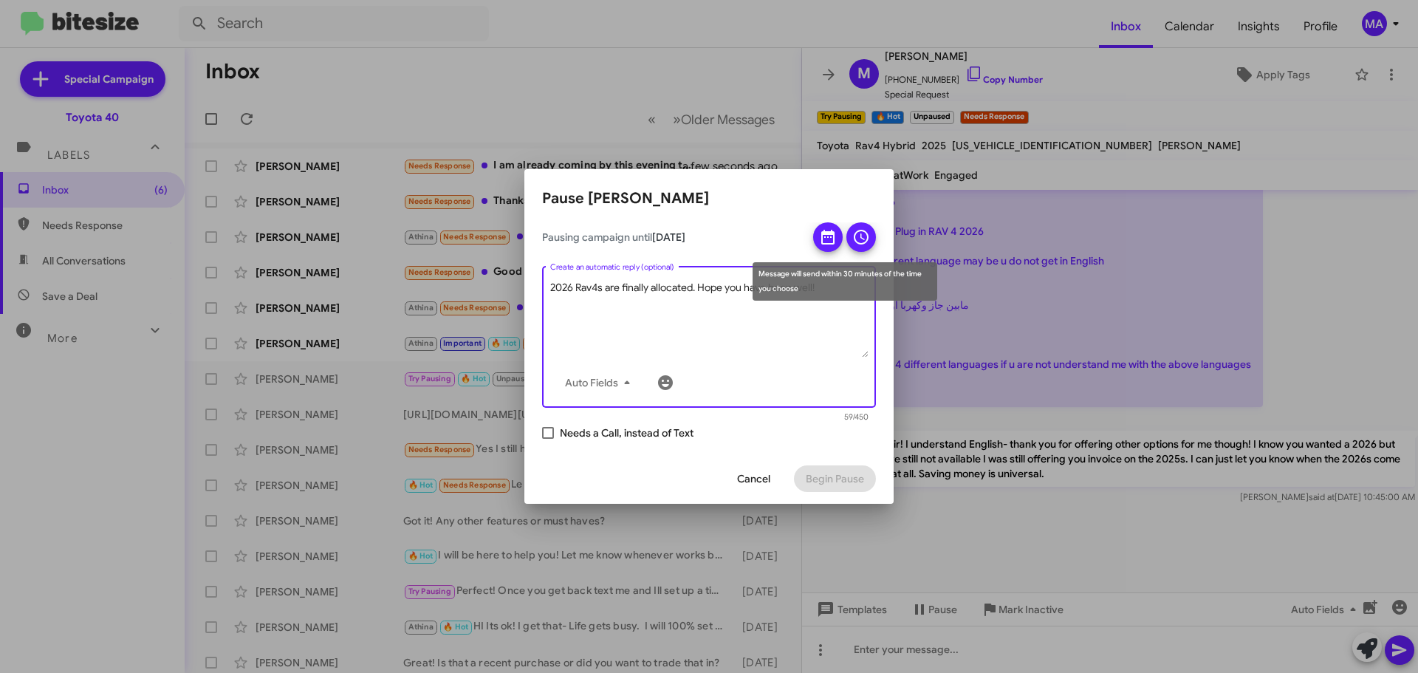
type textarea "2026 Rav4s are finally allocated. Hope you have been well!"
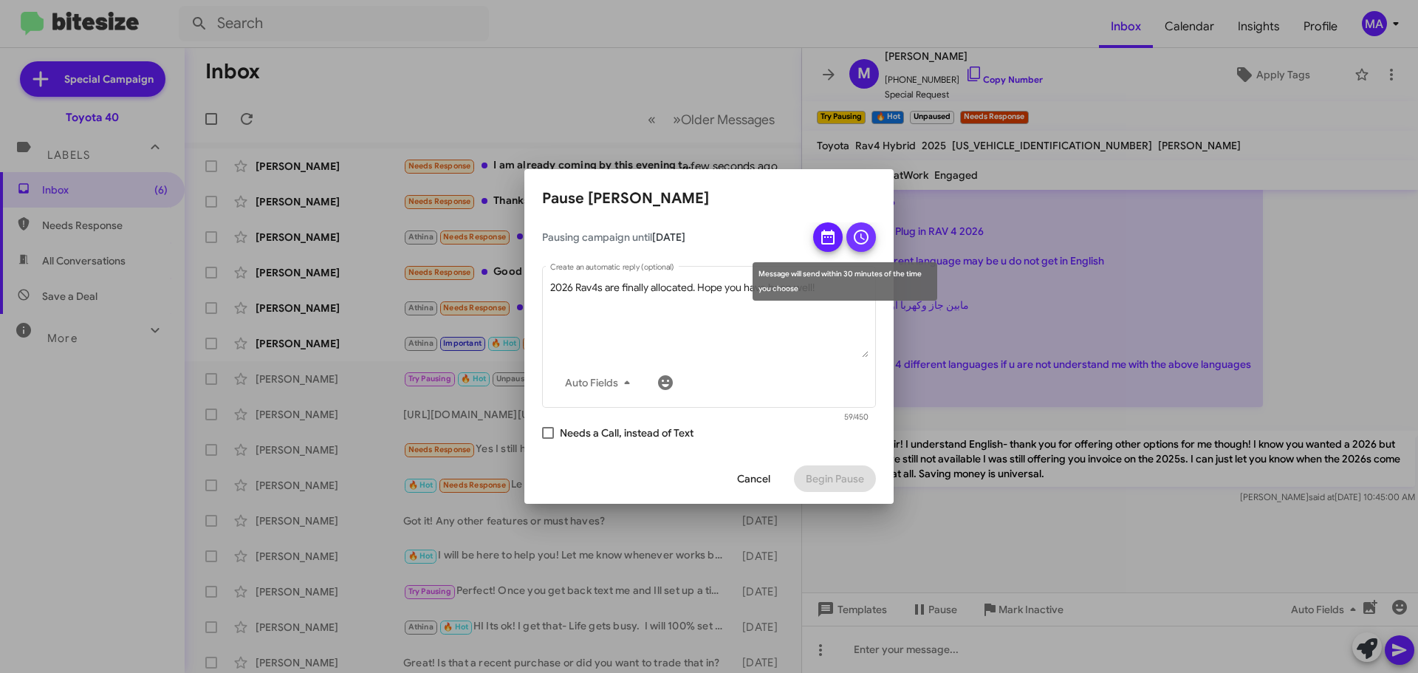
click at [861, 242] on icon at bounding box center [861, 237] width 18 height 18
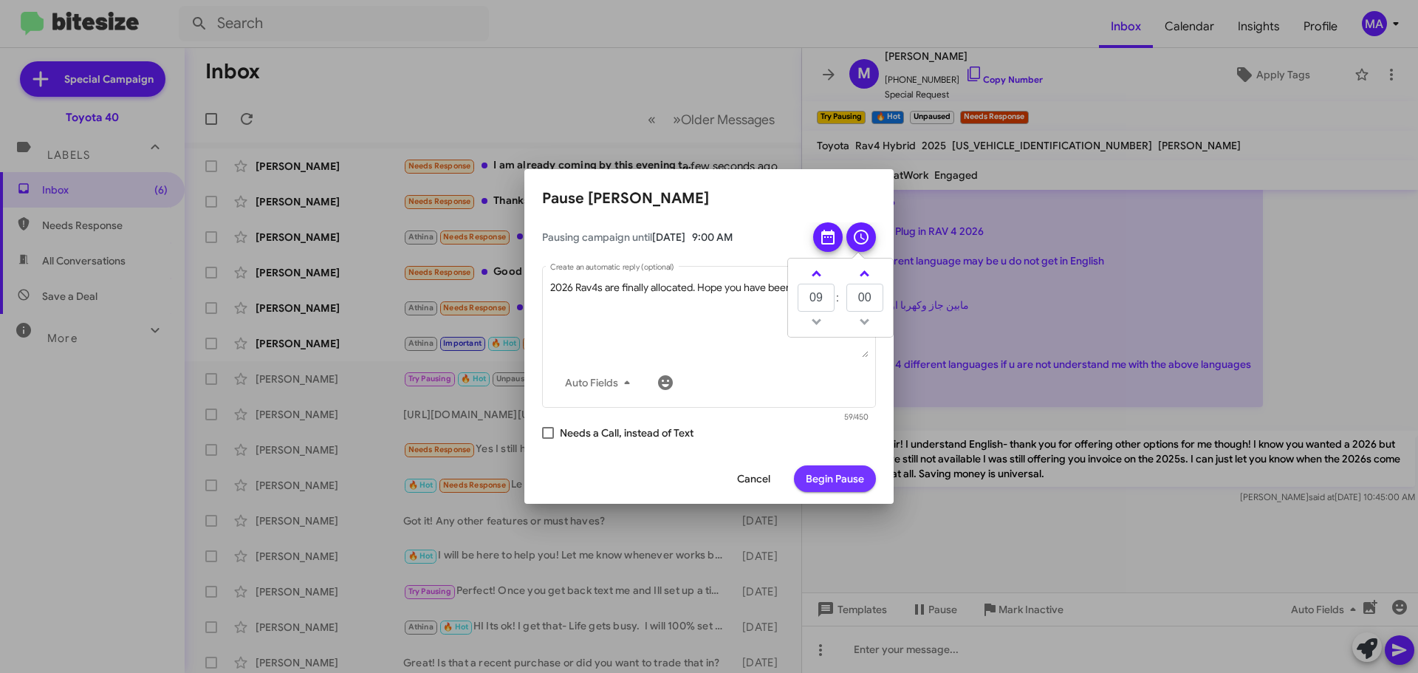
click at [820, 475] on span "Begin Pause" at bounding box center [835, 478] width 58 height 27
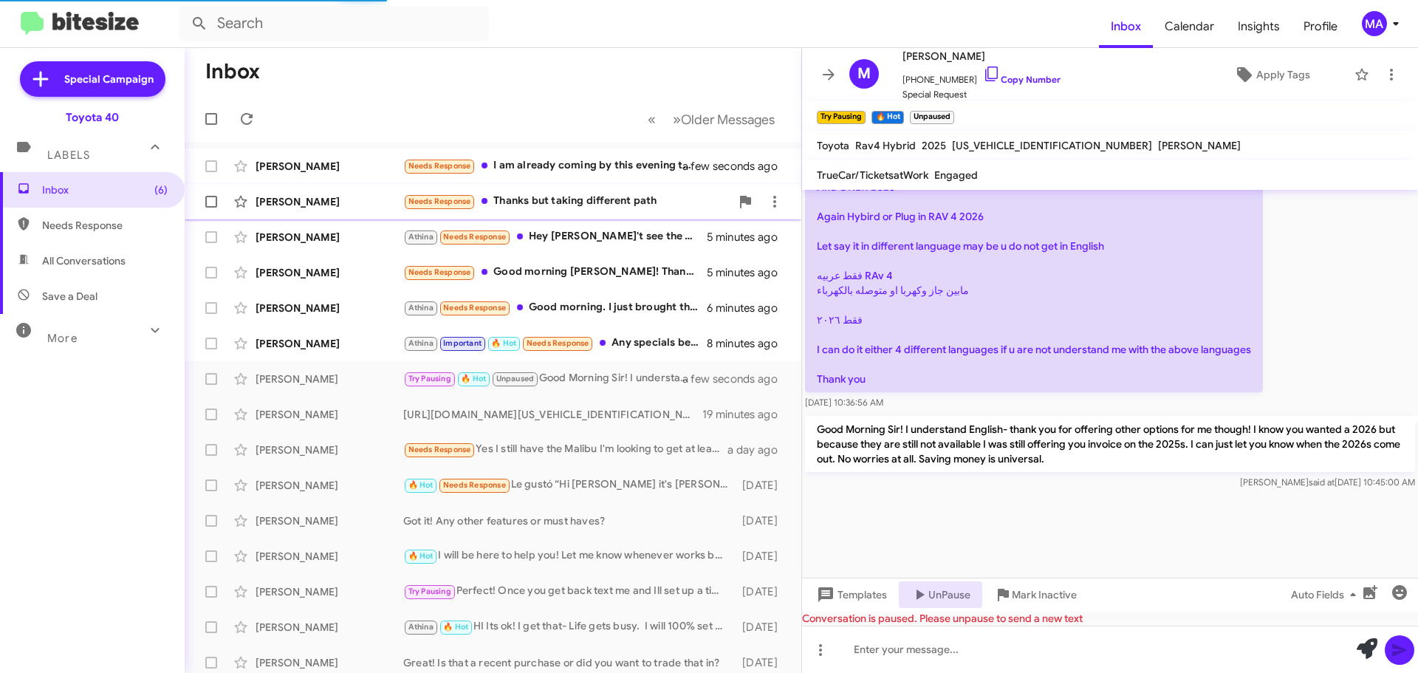
scroll to position [1449, 0]
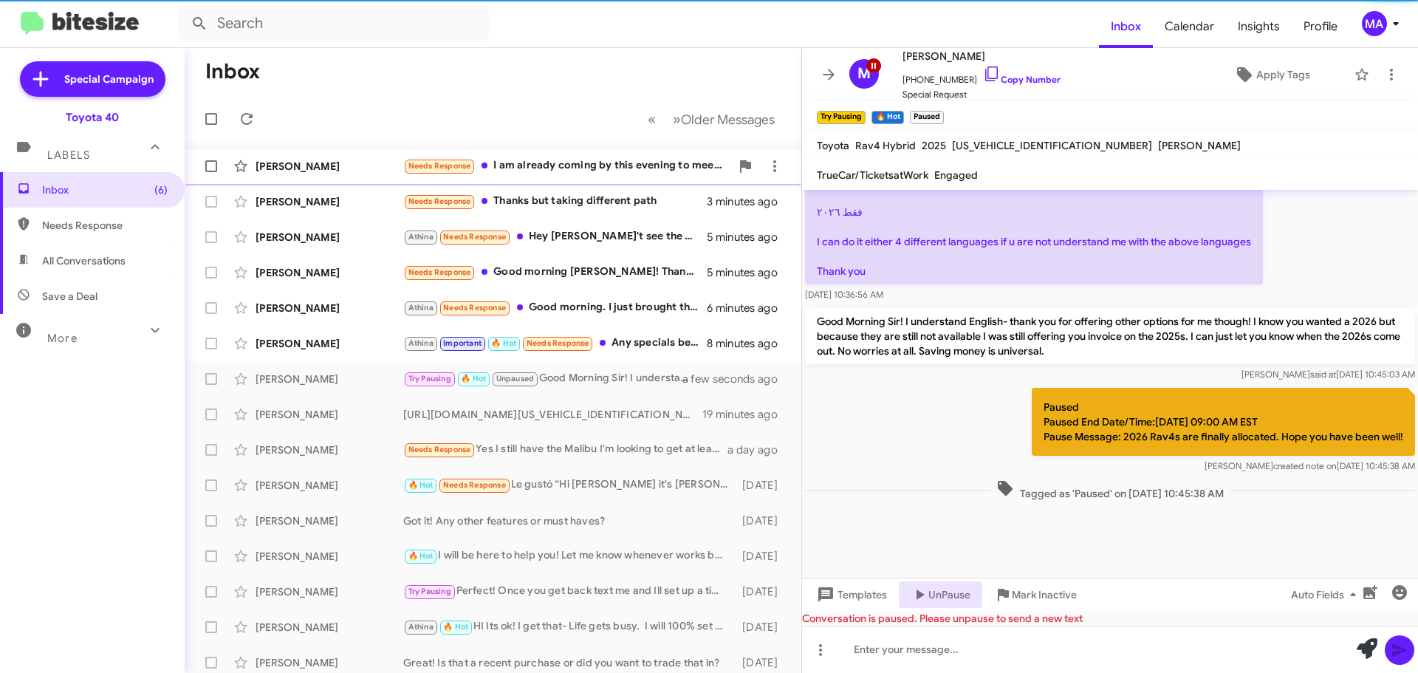
click at [556, 164] on div "Needs Response I am already coming by this evening to meet [PERSON_NAME]. Thank…" at bounding box center [566, 165] width 327 height 17
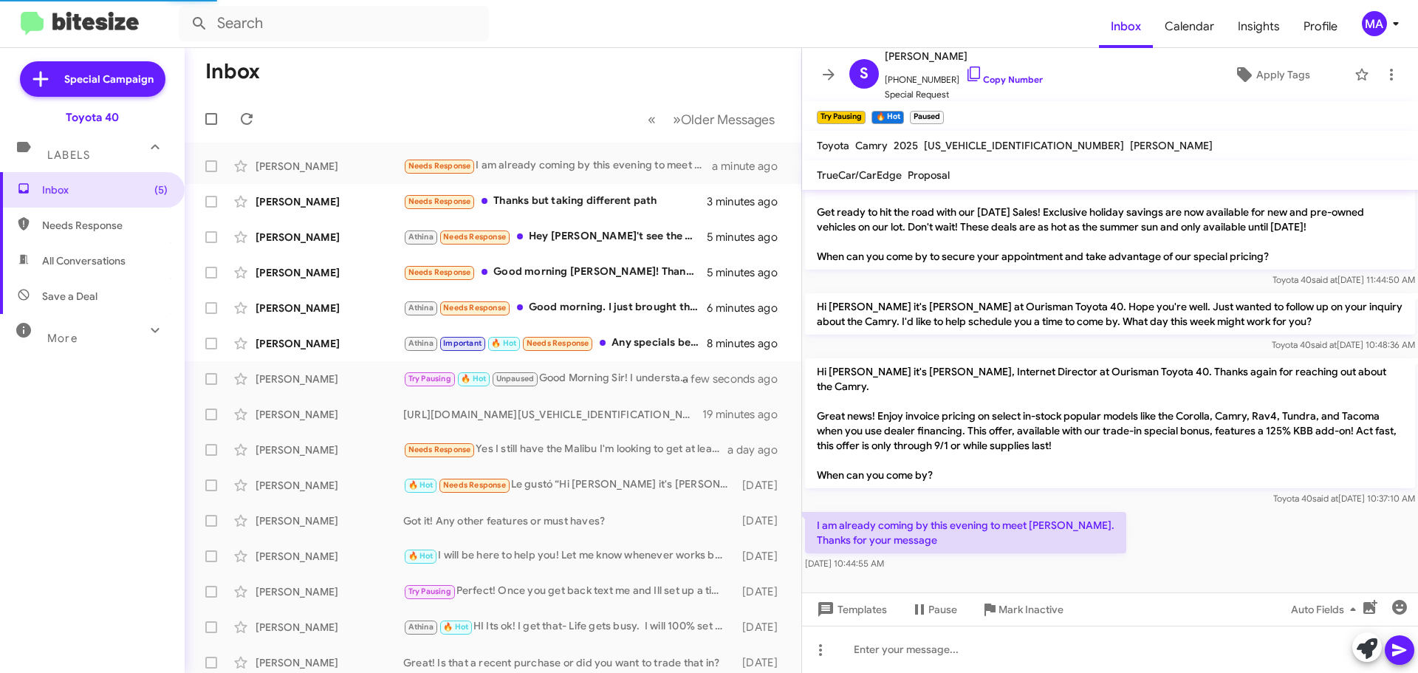
scroll to position [89, 0]
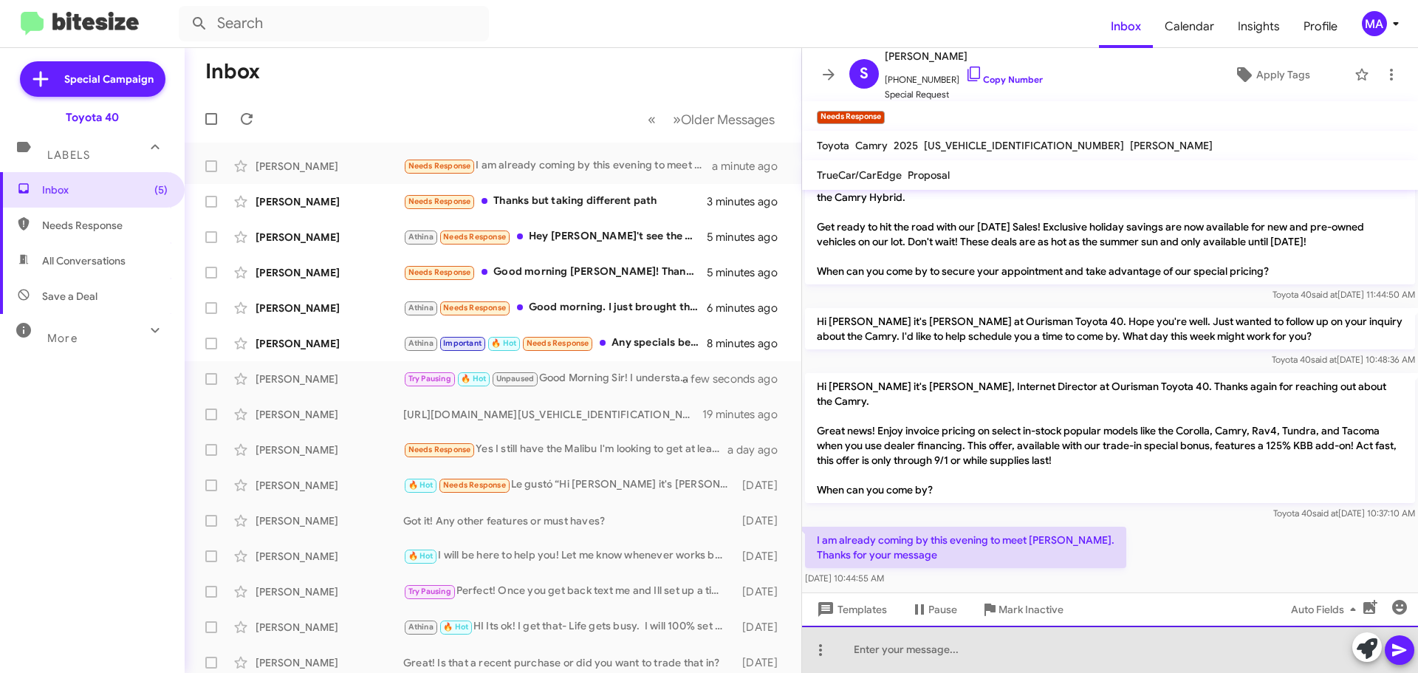
click at [981, 654] on div at bounding box center [1110, 648] width 616 height 47
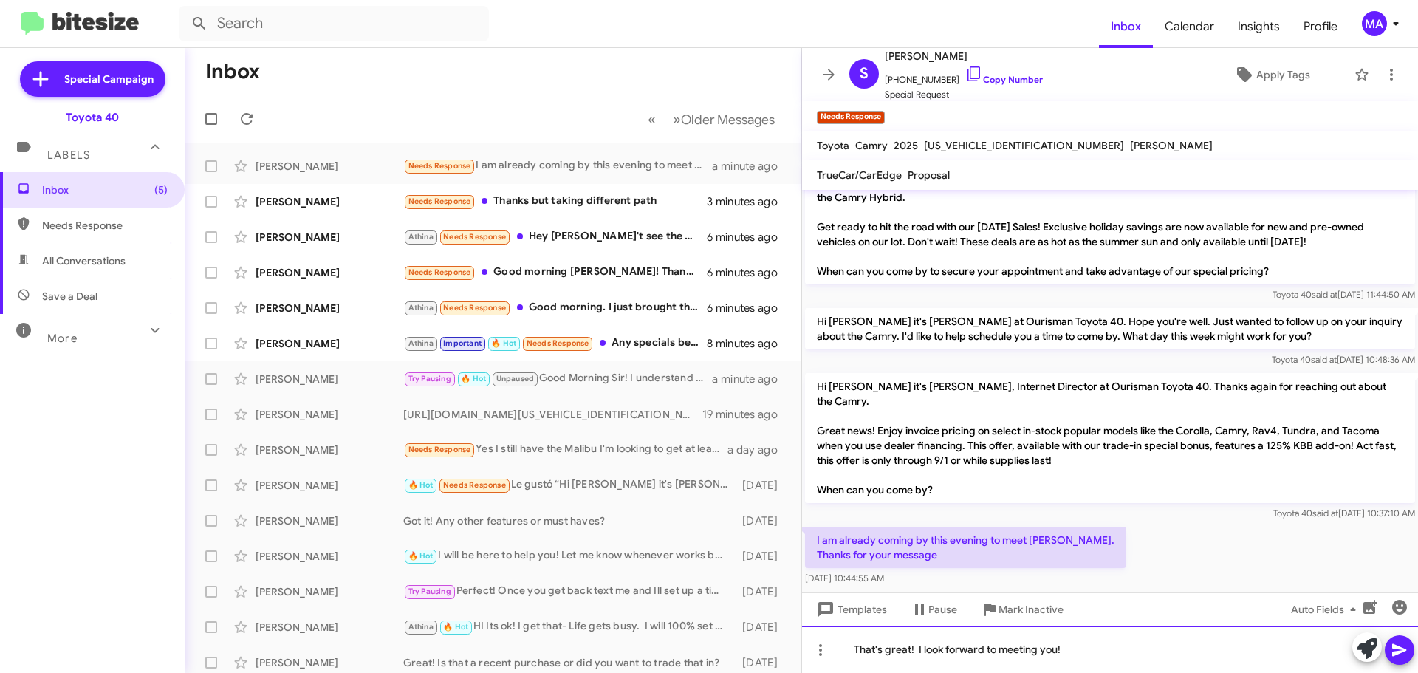
click at [1071, 648] on div "That's great! I look forward to meeting you!" at bounding box center [1110, 648] width 616 height 47
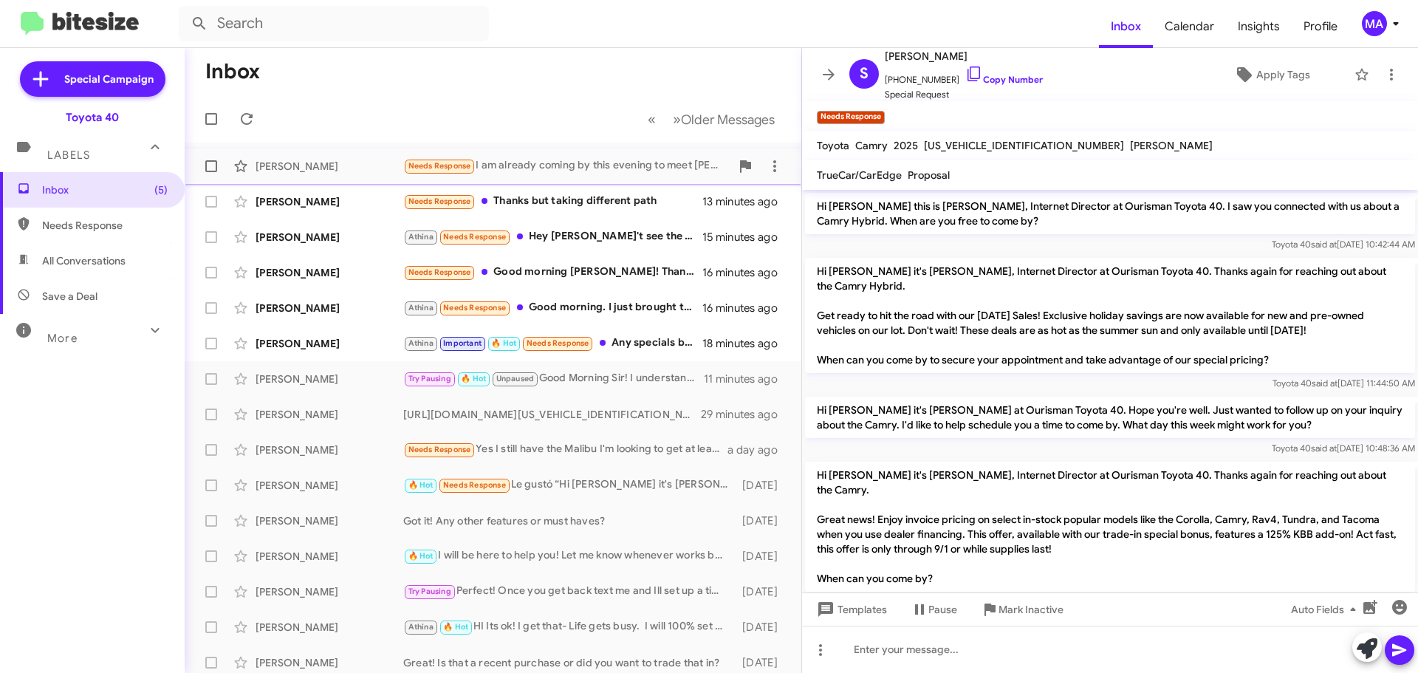
click at [596, 166] on div "Needs Response I am already coming by this evening to meet [PERSON_NAME]. Thank…" at bounding box center [566, 165] width 327 height 17
